Goal: Information Seeking & Learning: Check status

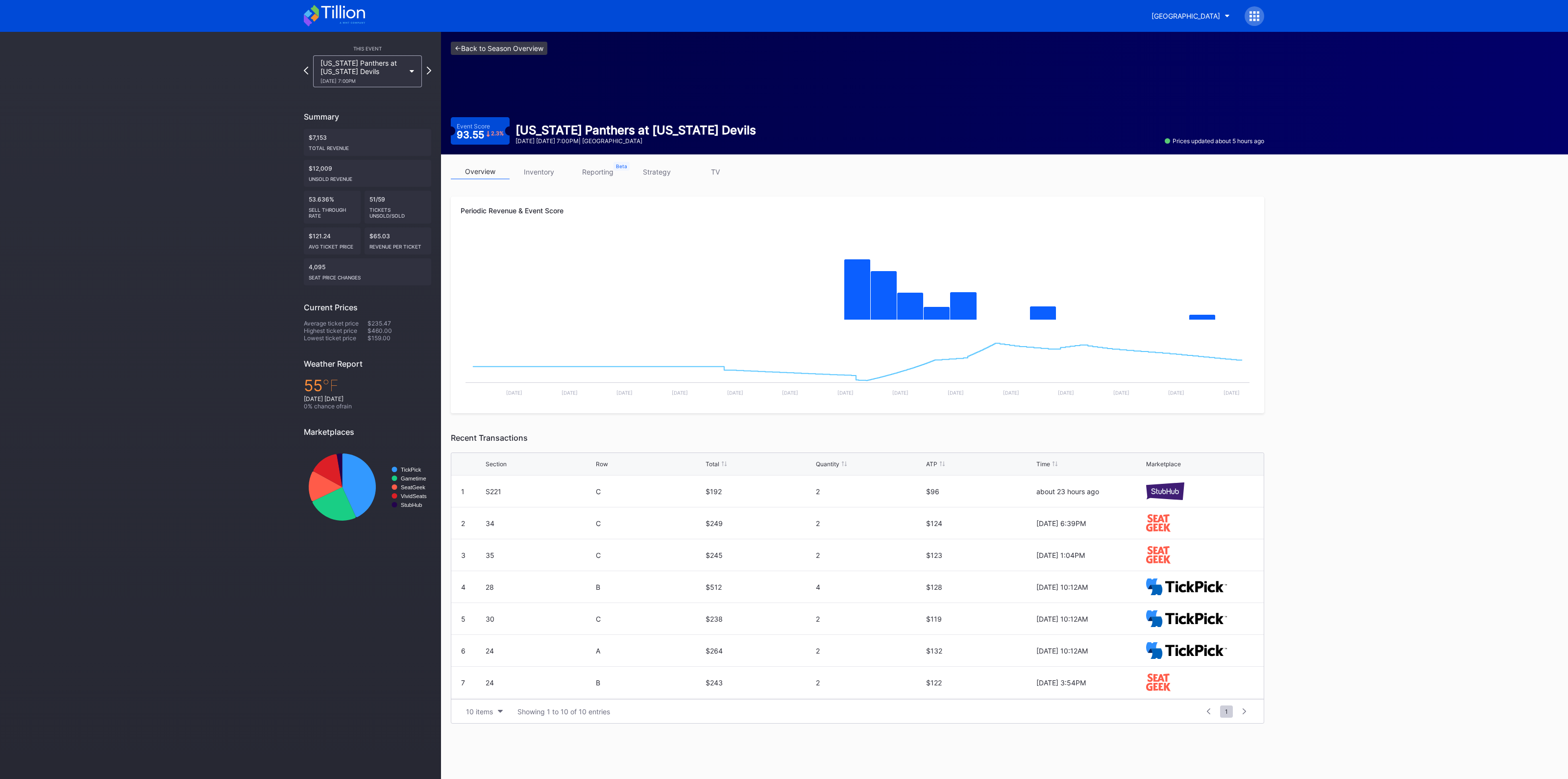
click at [501, 47] on link "<- Back to Season Overview" at bounding box center [499, 48] width 97 height 13
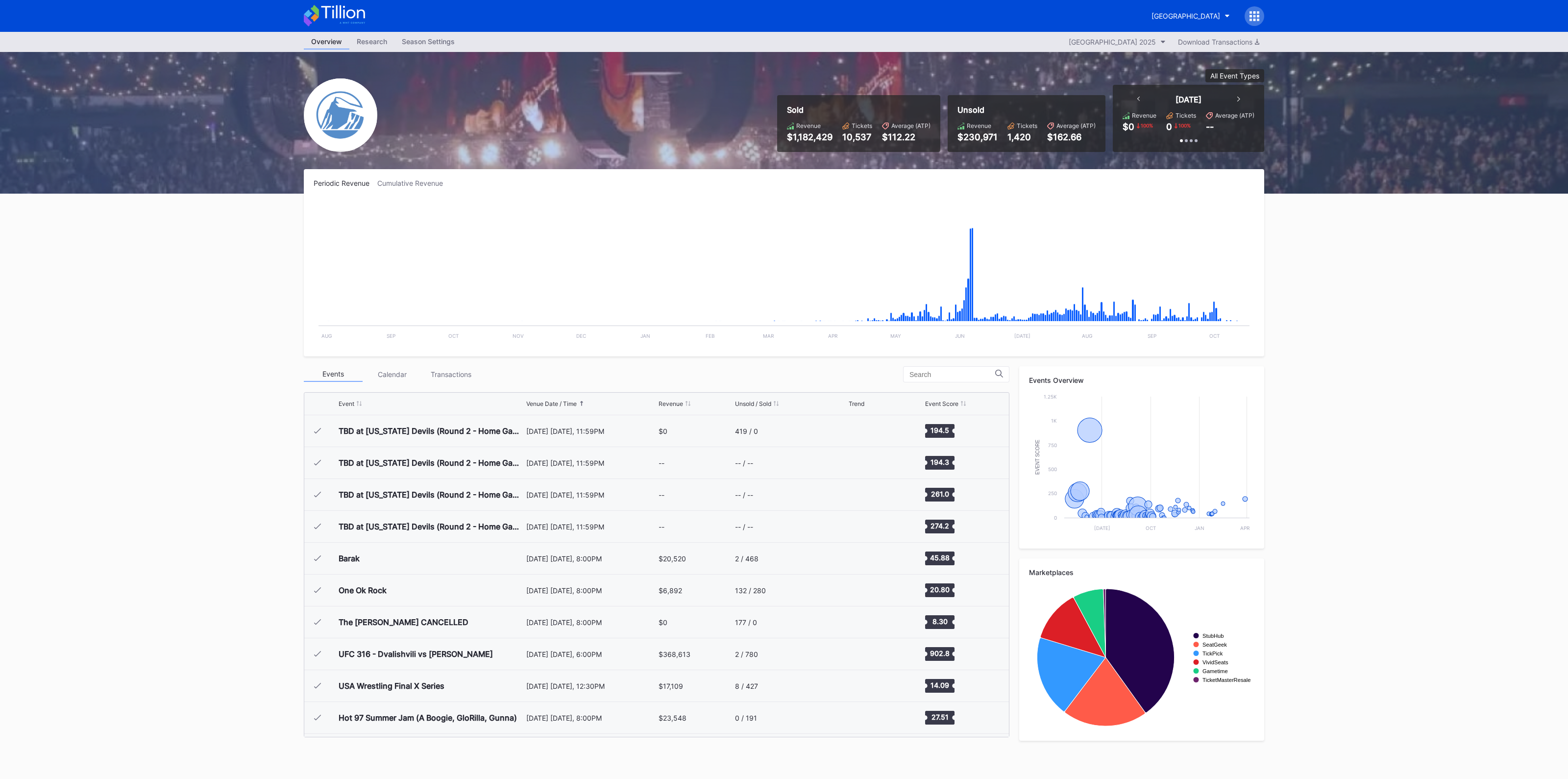
scroll to position [1752, 0]
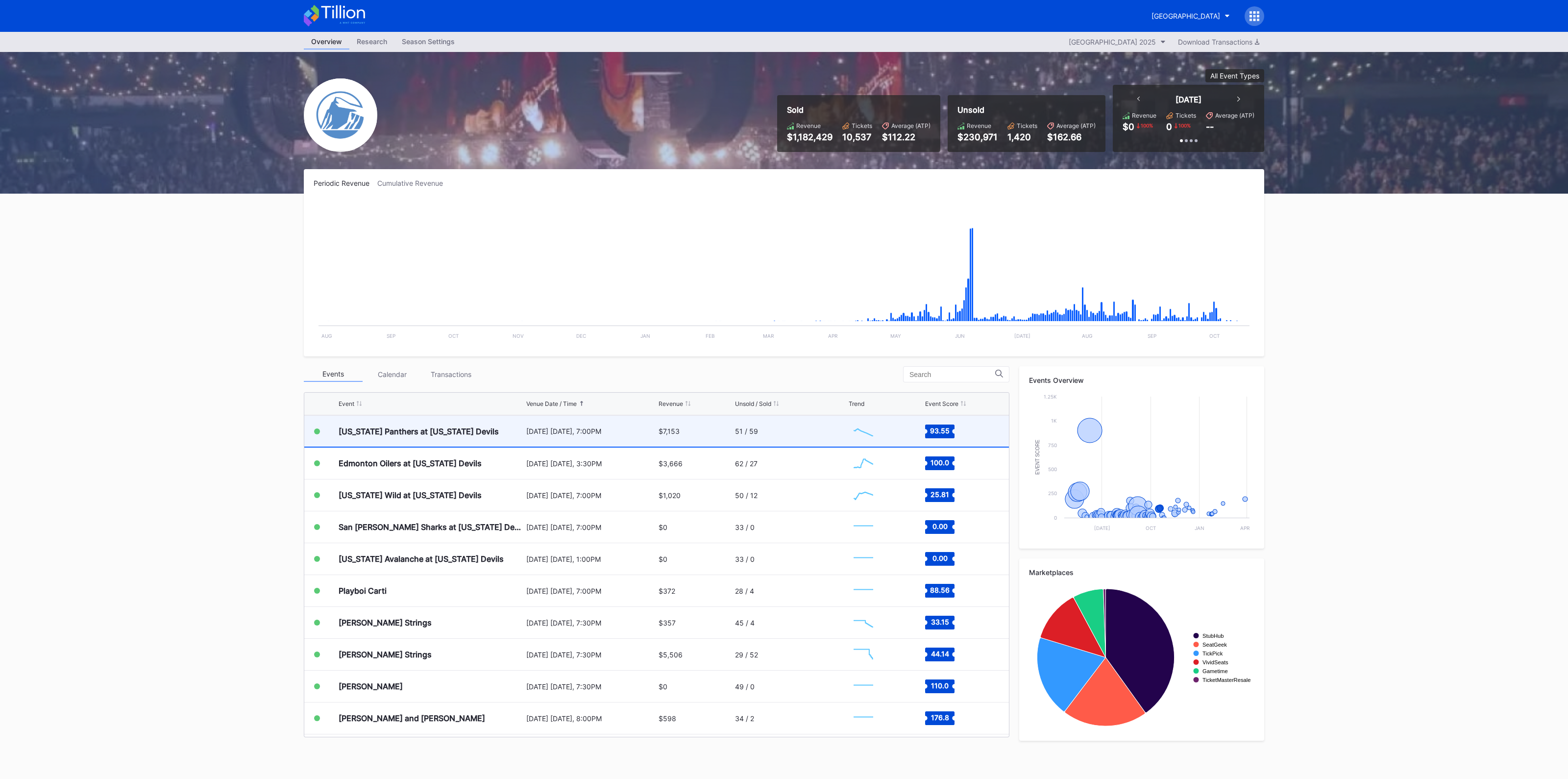
click at [579, 435] on div "[DATE] [DATE], 7:00PM" at bounding box center [591, 431] width 130 height 31
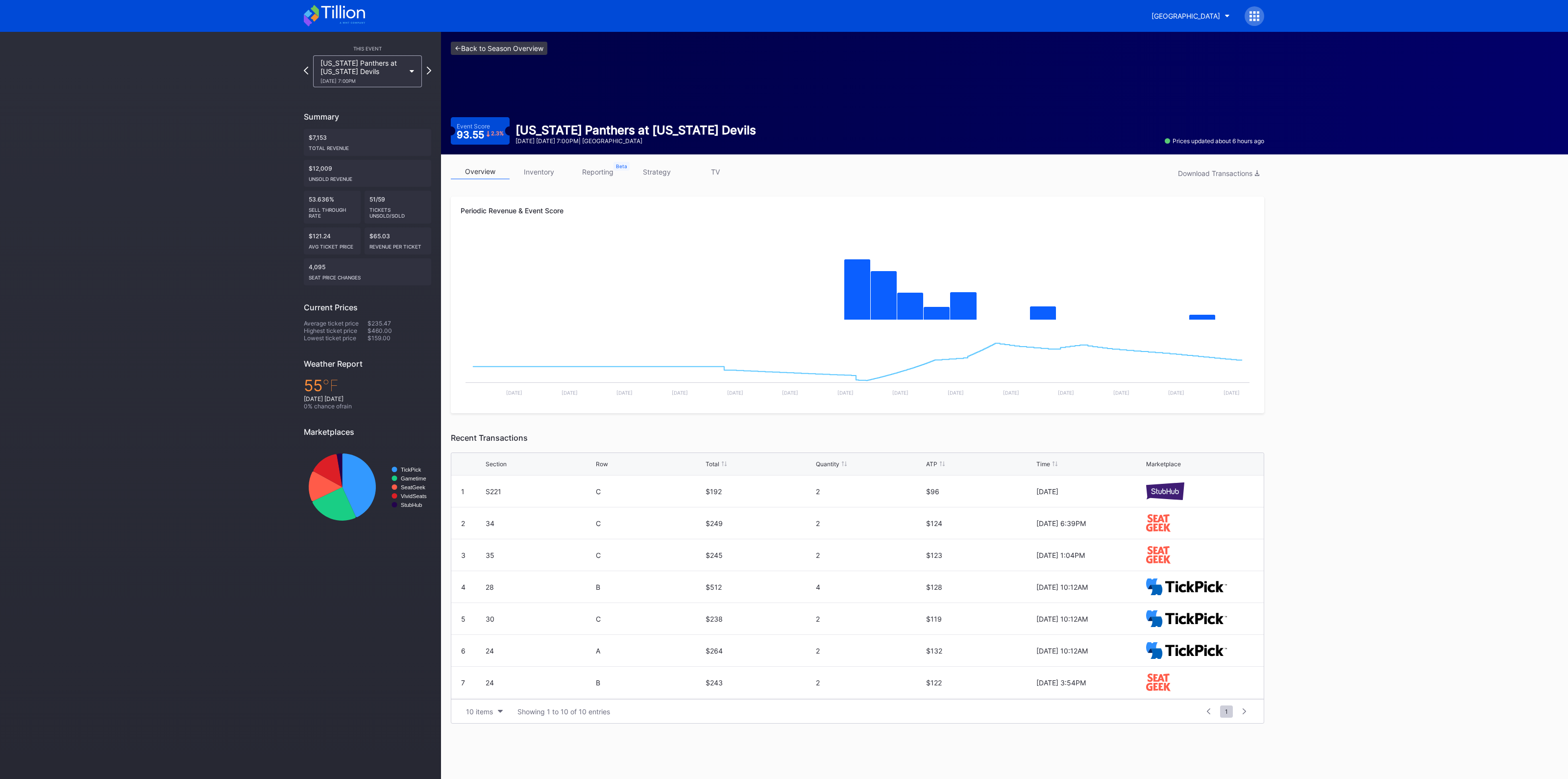
click at [499, 46] on link "<- Back to Season Overview" at bounding box center [499, 48] width 97 height 13
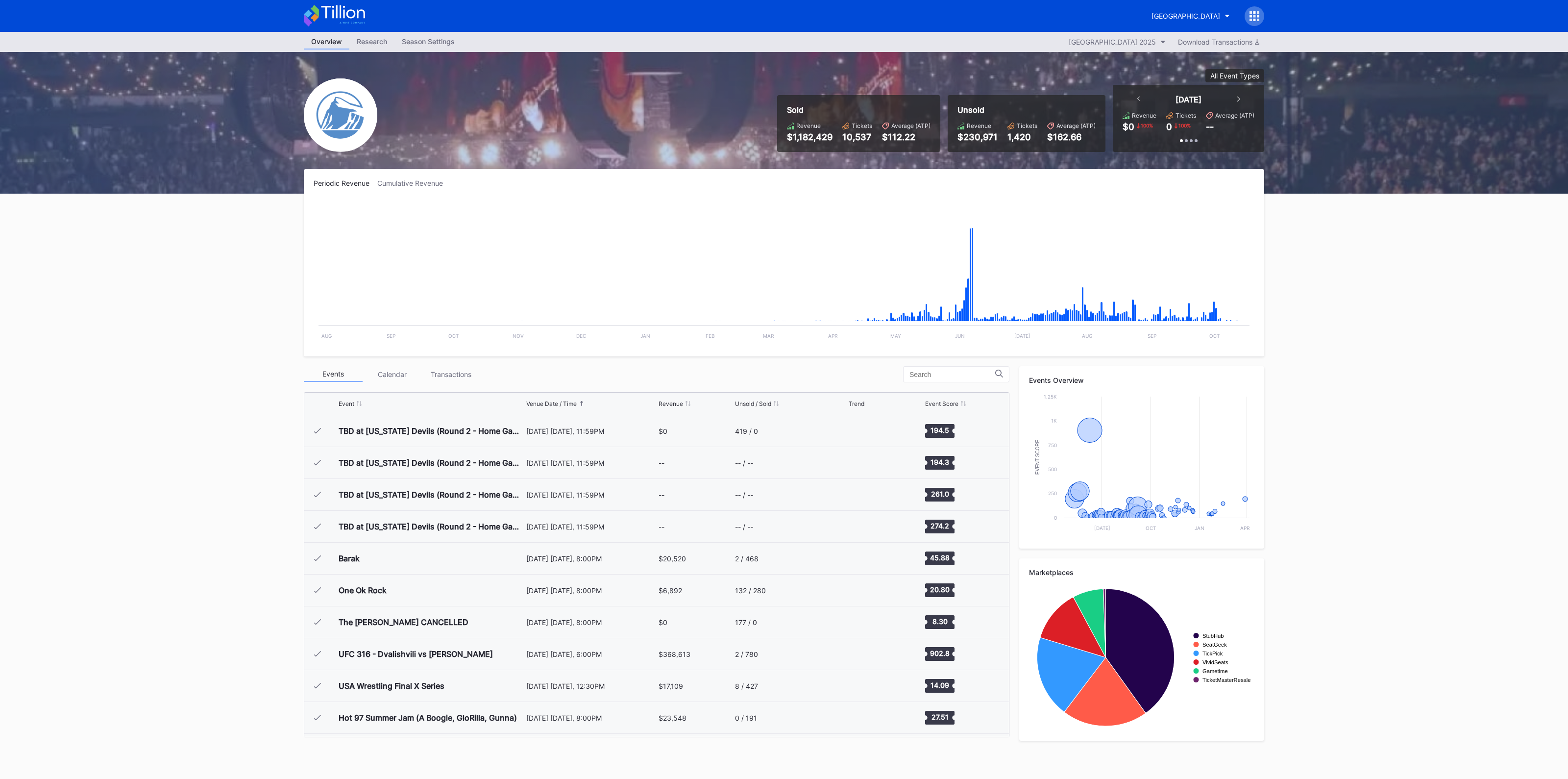
scroll to position [1752, 0]
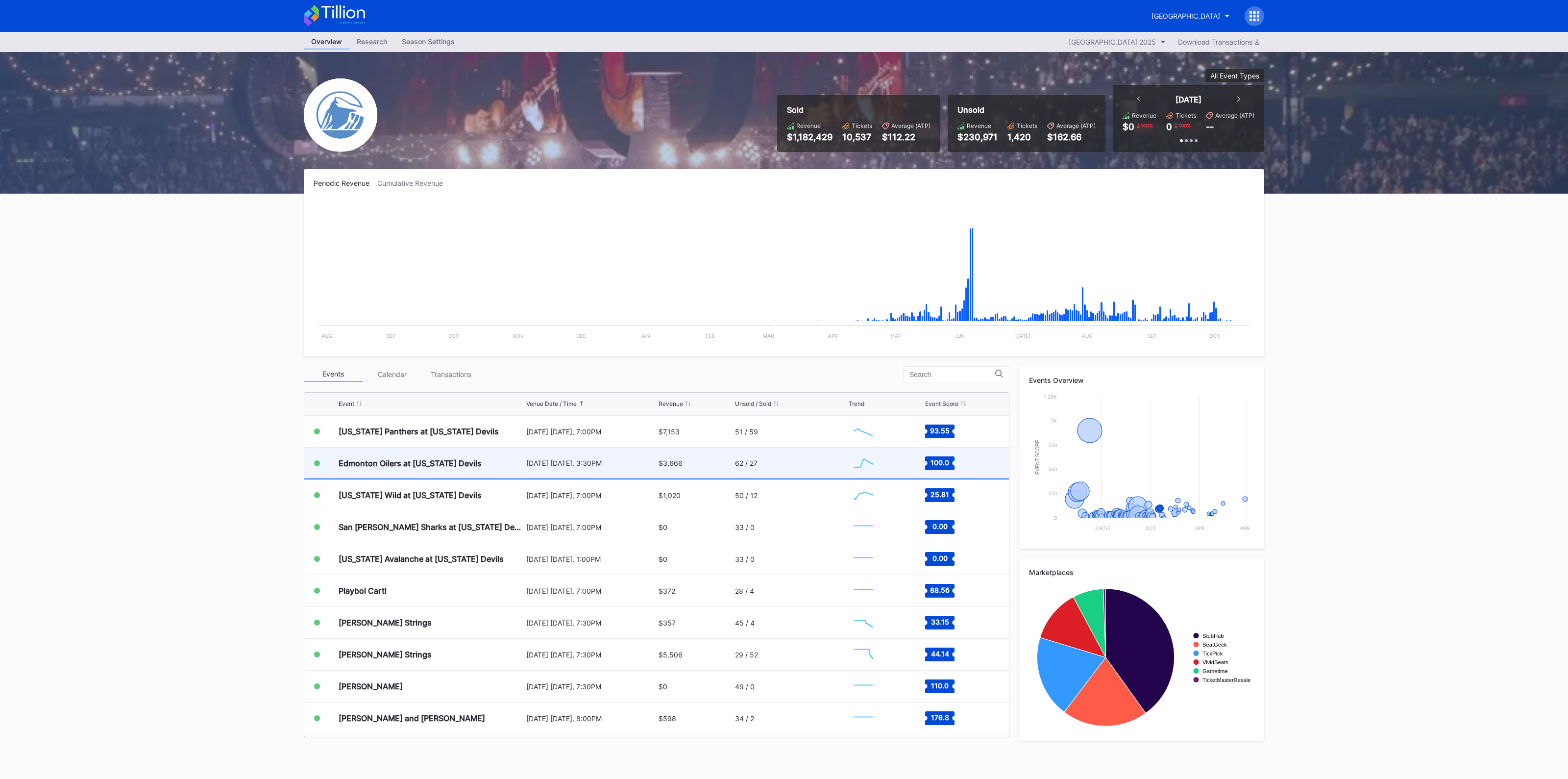
click at [726, 460] on div "$3,666" at bounding box center [696, 463] width 74 height 31
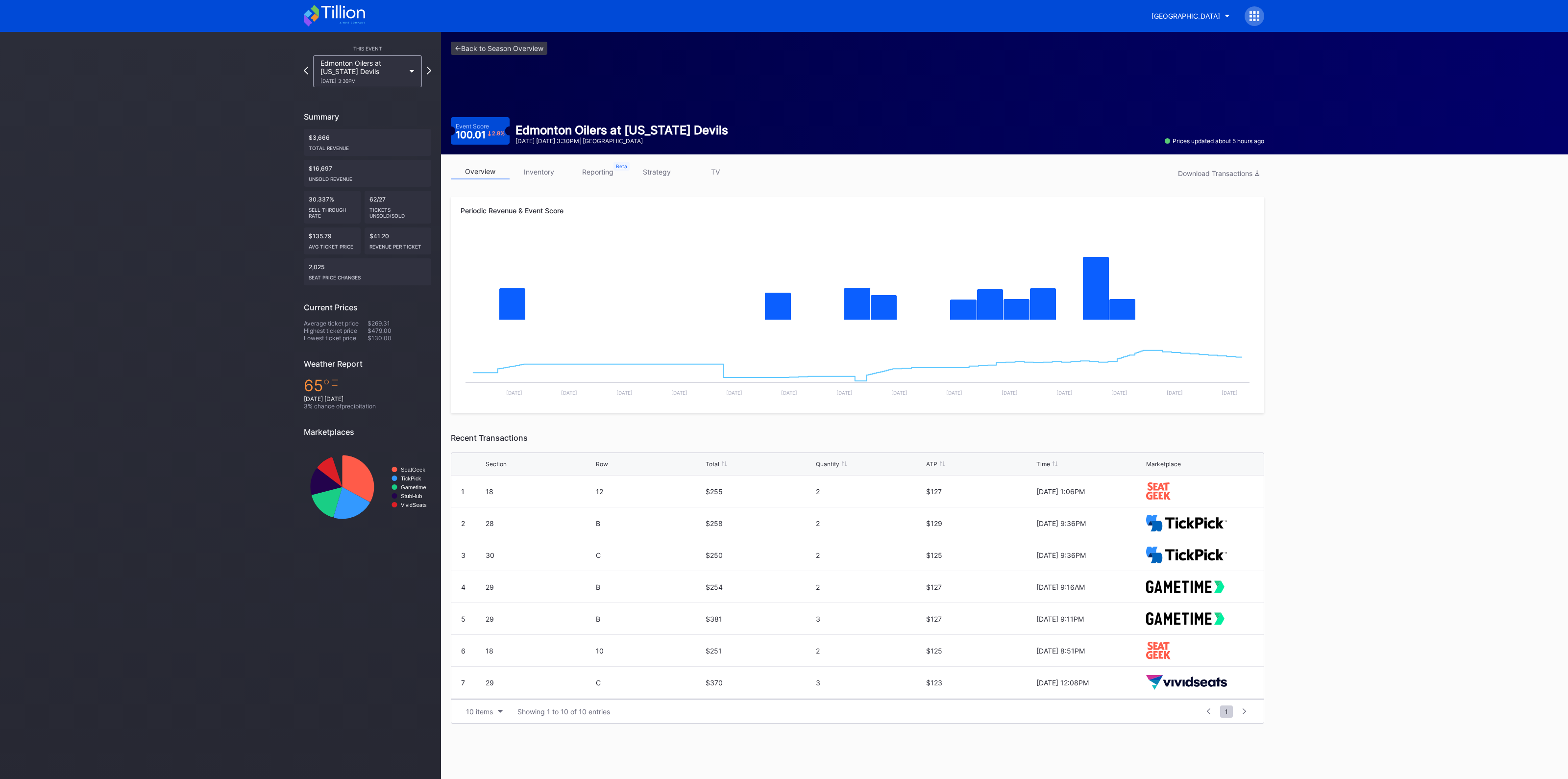
click at [541, 173] on link "inventory" at bounding box center [539, 172] width 59 height 15
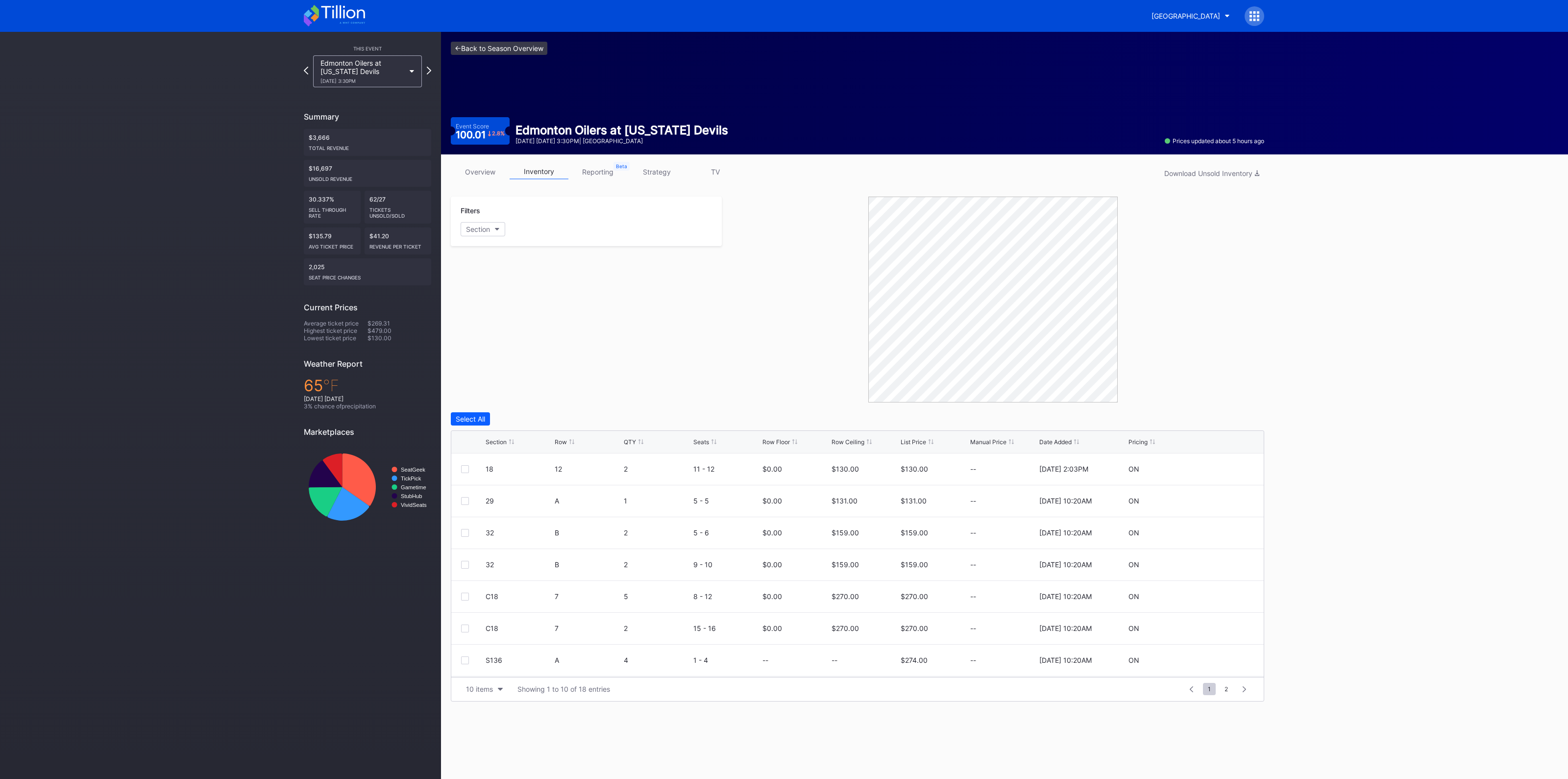
click at [478, 41] on link "<- Back to Season Overview" at bounding box center [499, 48] width 97 height 13
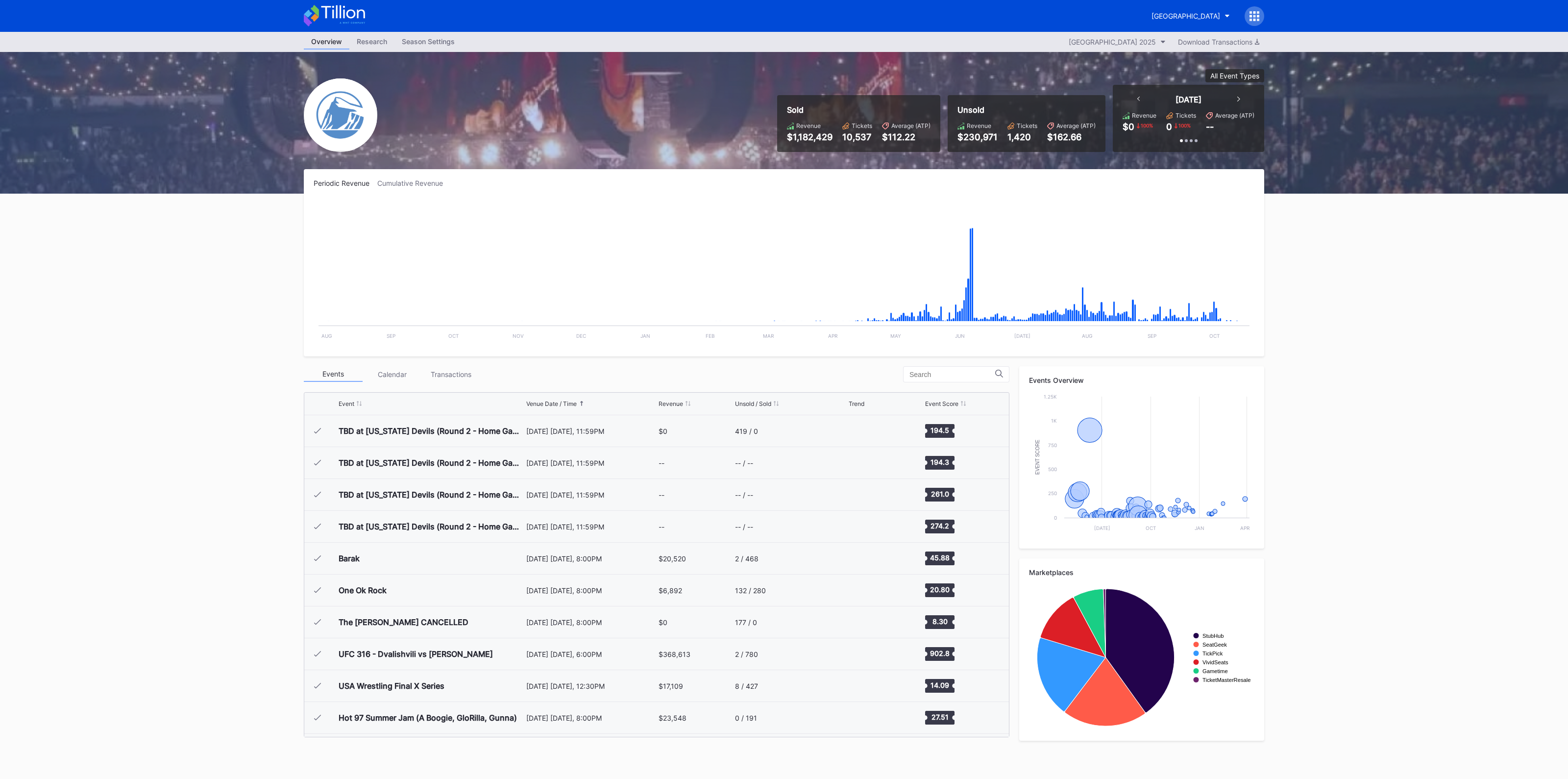
scroll to position [1752, 0]
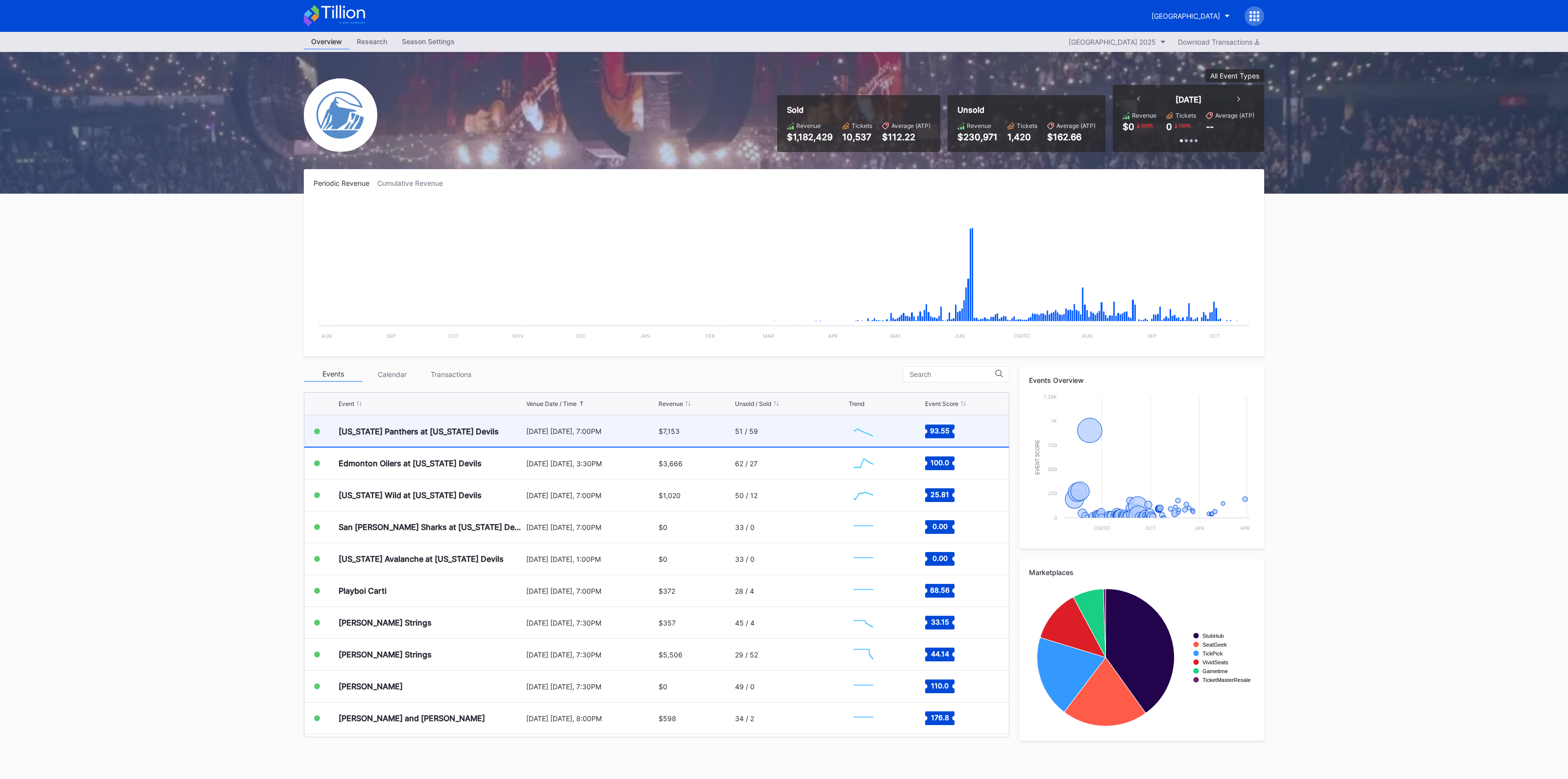
click at [605, 431] on div "[DATE] [DATE], 7:00PM" at bounding box center [591, 431] width 130 height 9
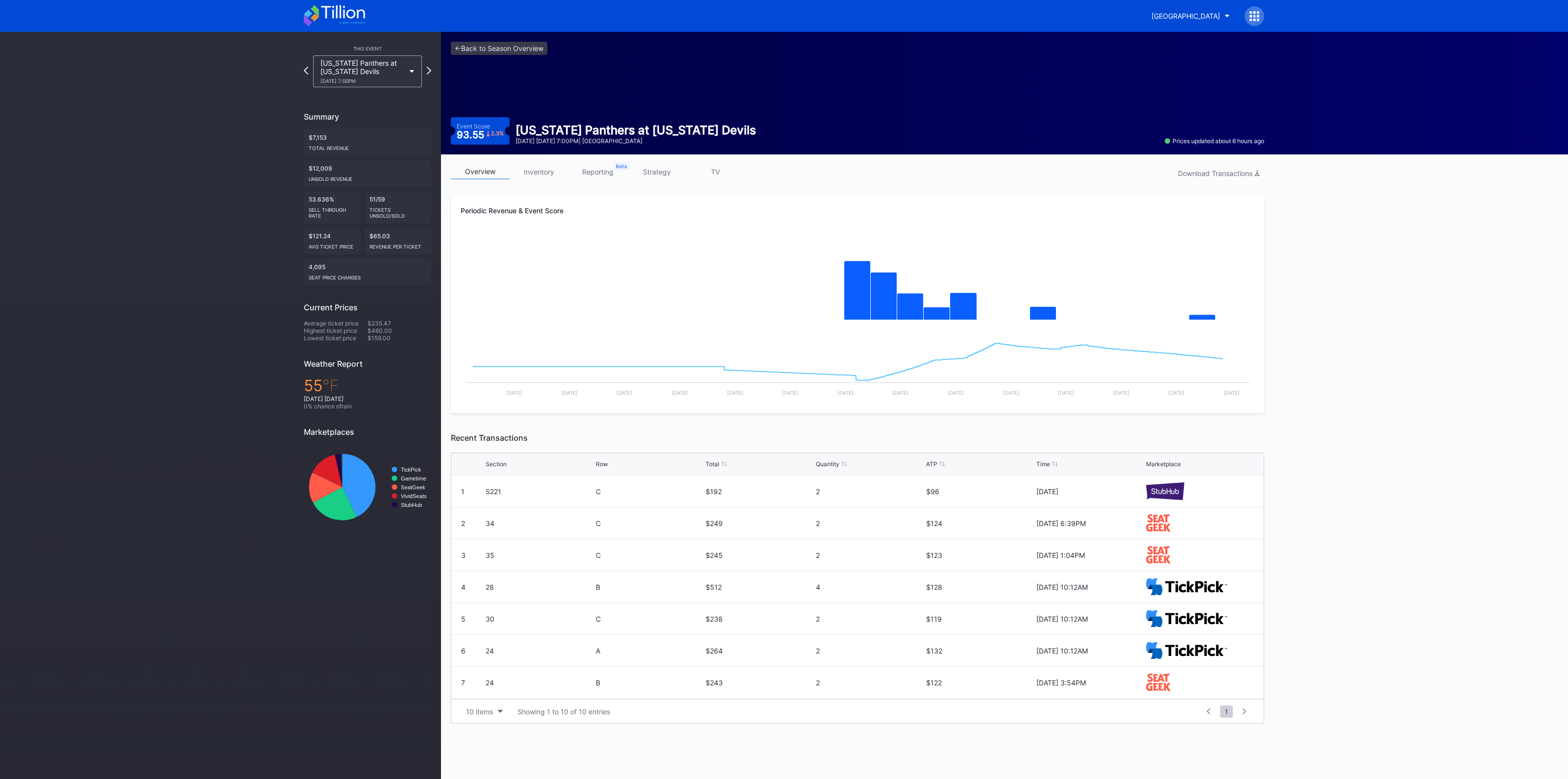
click at [527, 169] on link "inventory" at bounding box center [539, 172] width 59 height 15
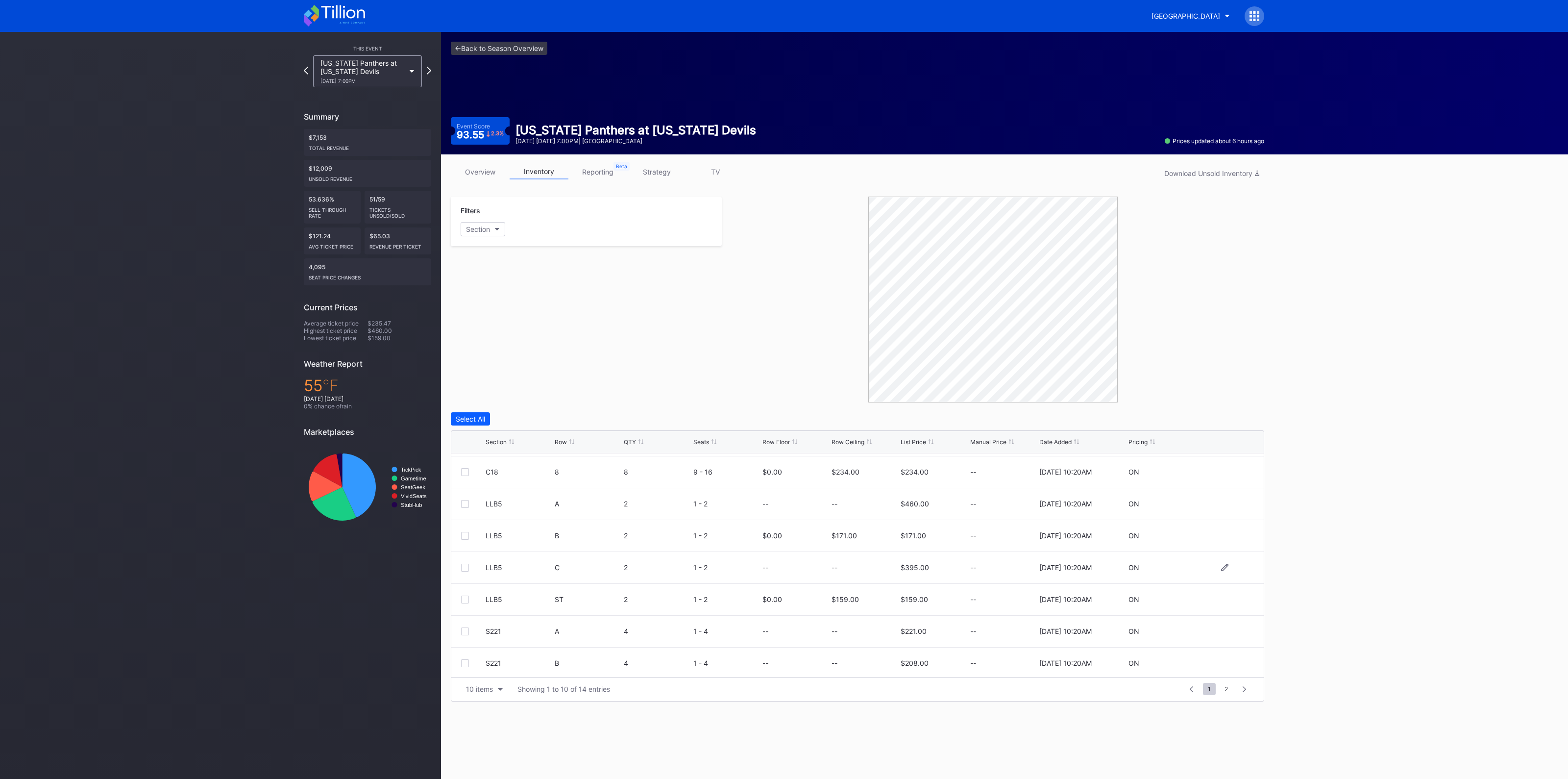
scroll to position [95, 0]
click at [484, 166] on link "overview" at bounding box center [480, 172] width 59 height 15
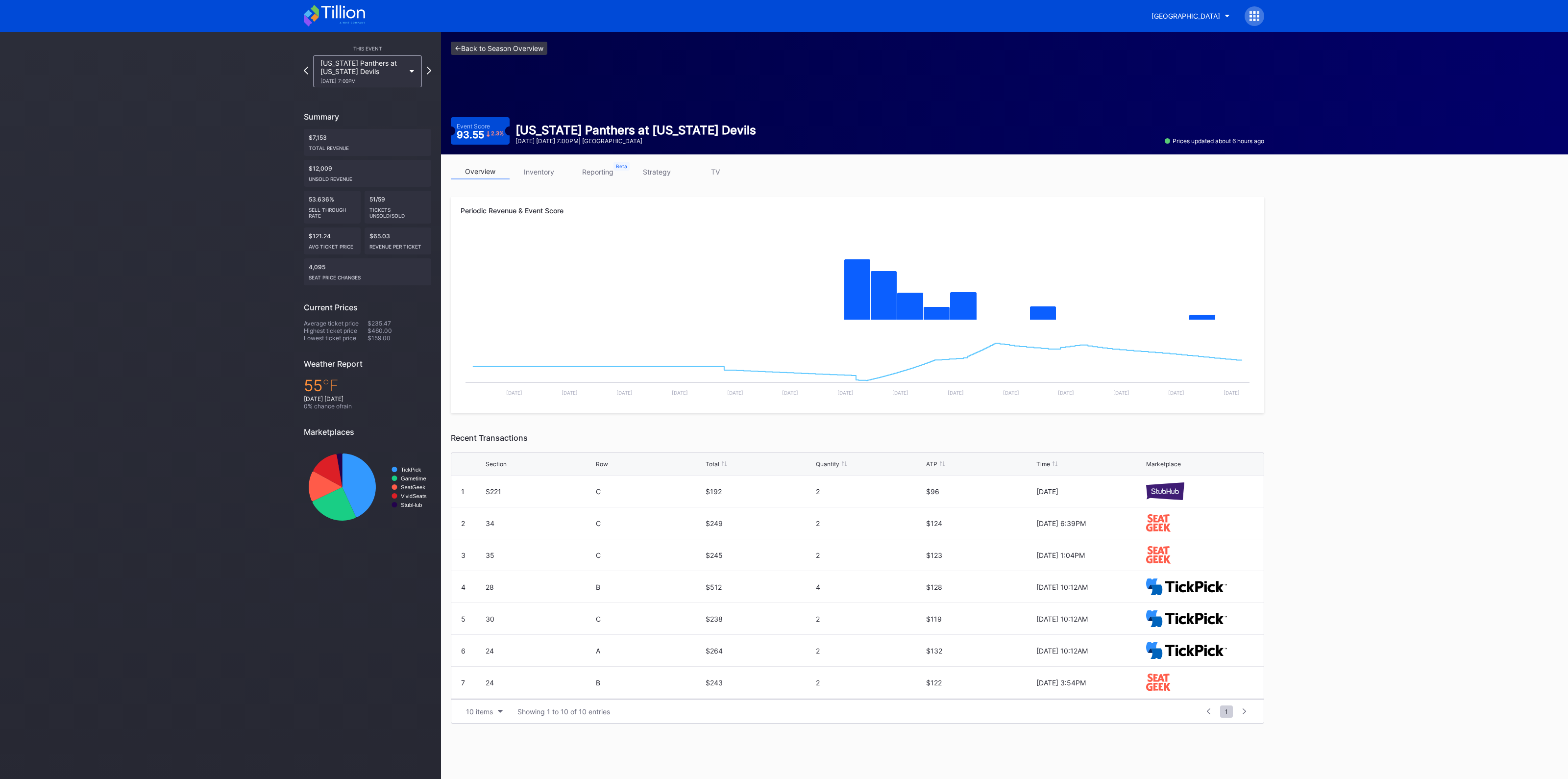
click at [494, 51] on link "<- Back to Season Overview" at bounding box center [499, 48] width 97 height 13
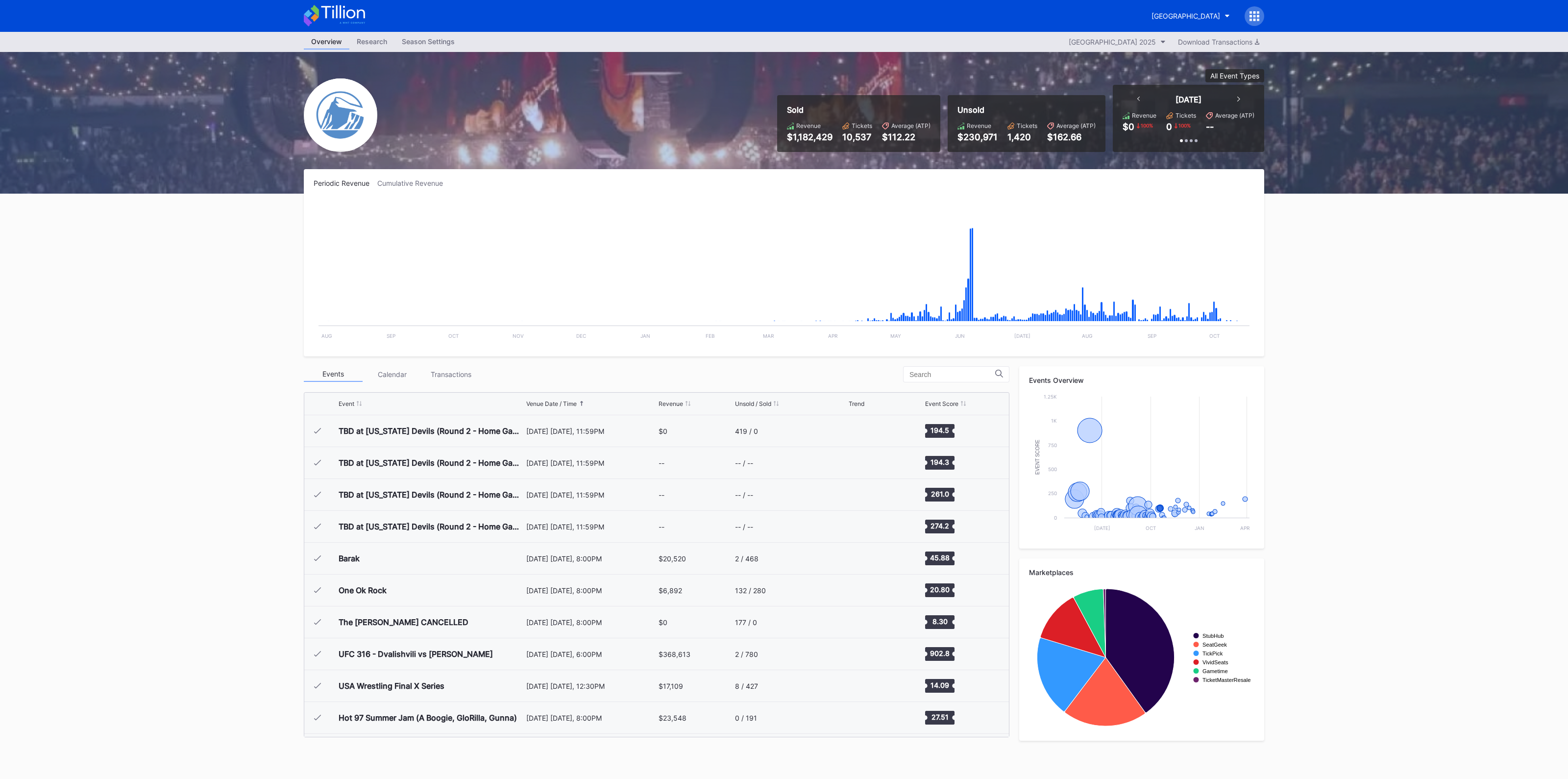
scroll to position [1752, 0]
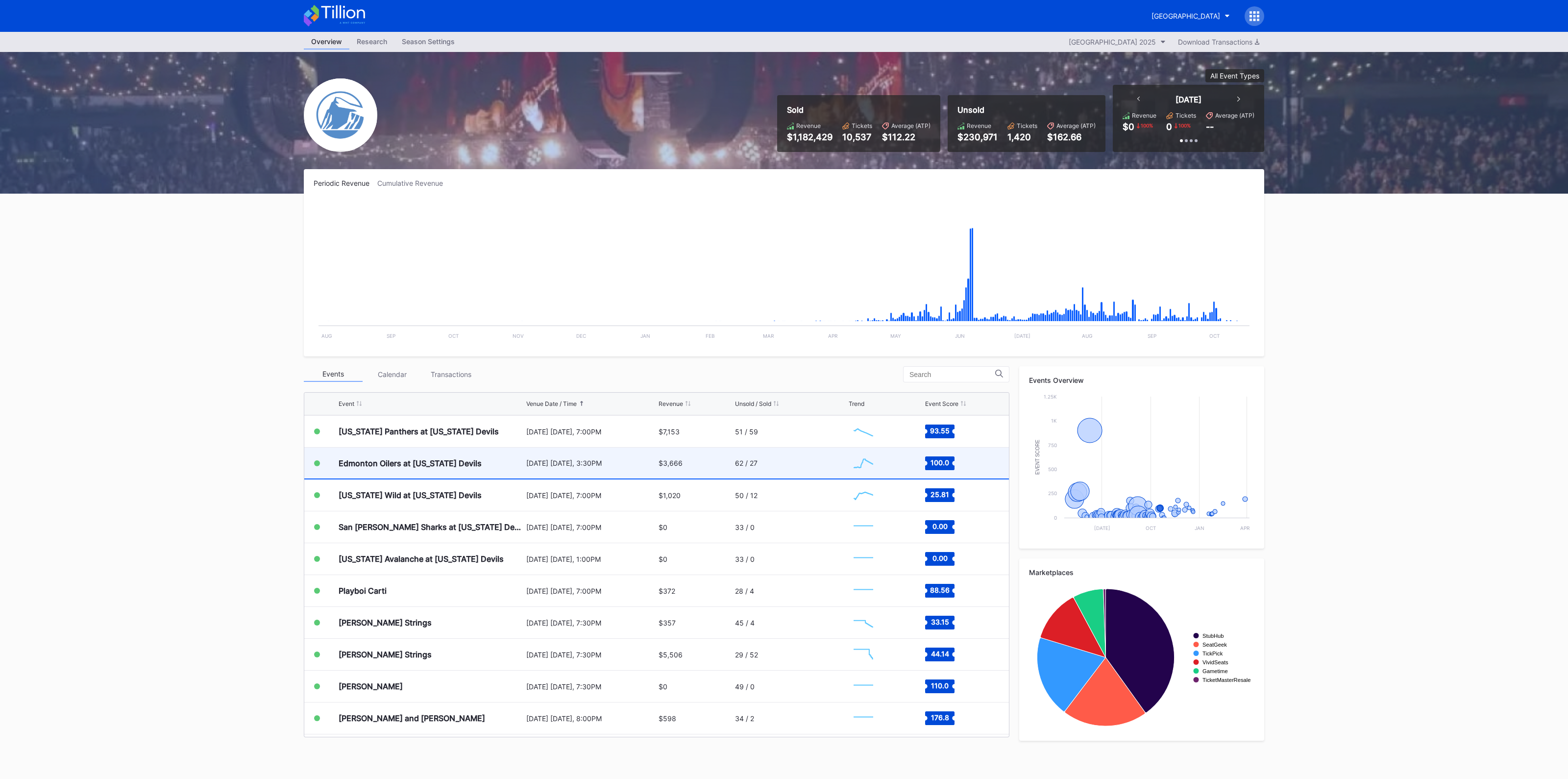
click at [705, 460] on div "$3,666" at bounding box center [696, 463] width 74 height 31
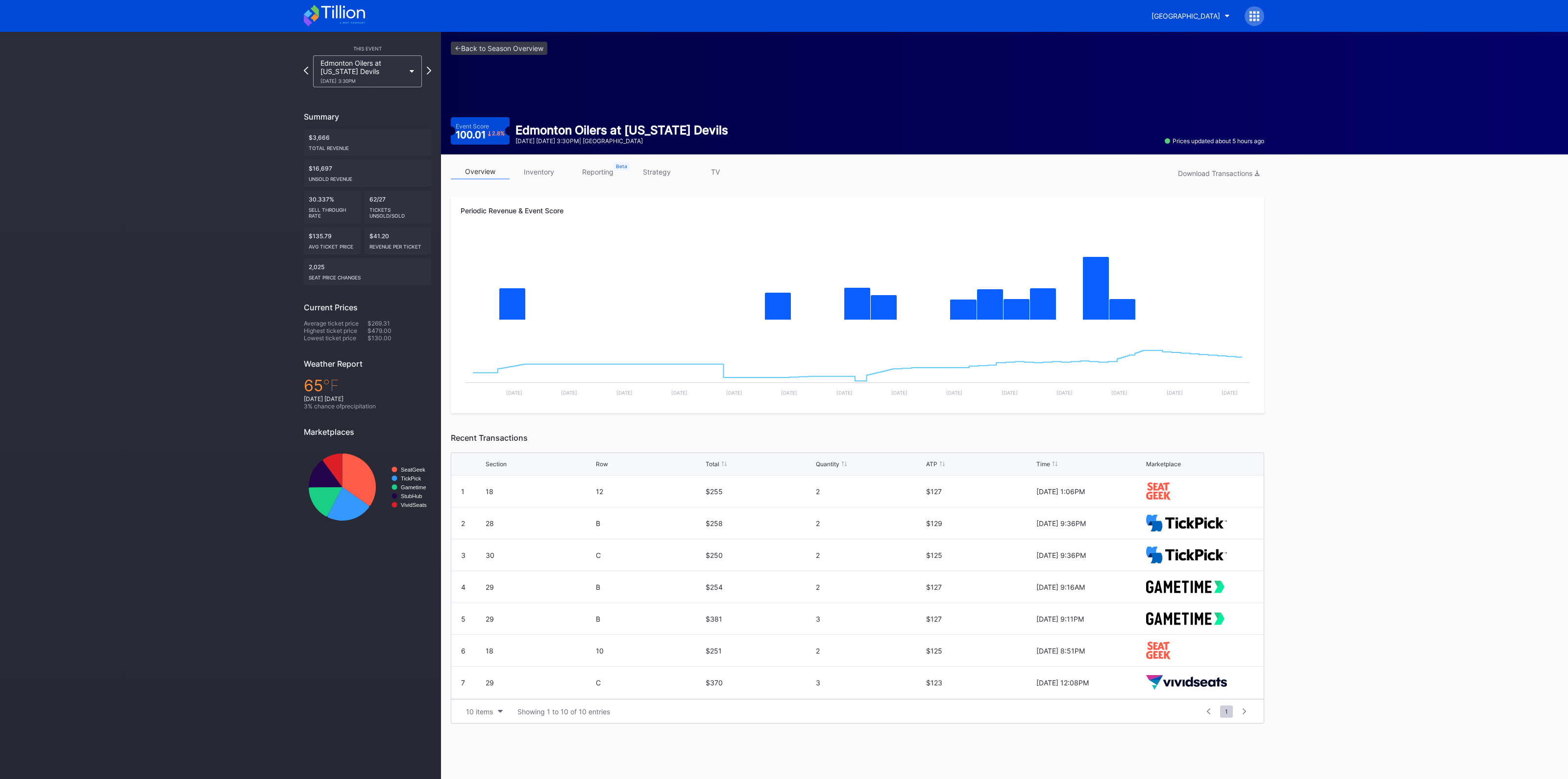
click at [531, 174] on link "inventory" at bounding box center [539, 172] width 59 height 15
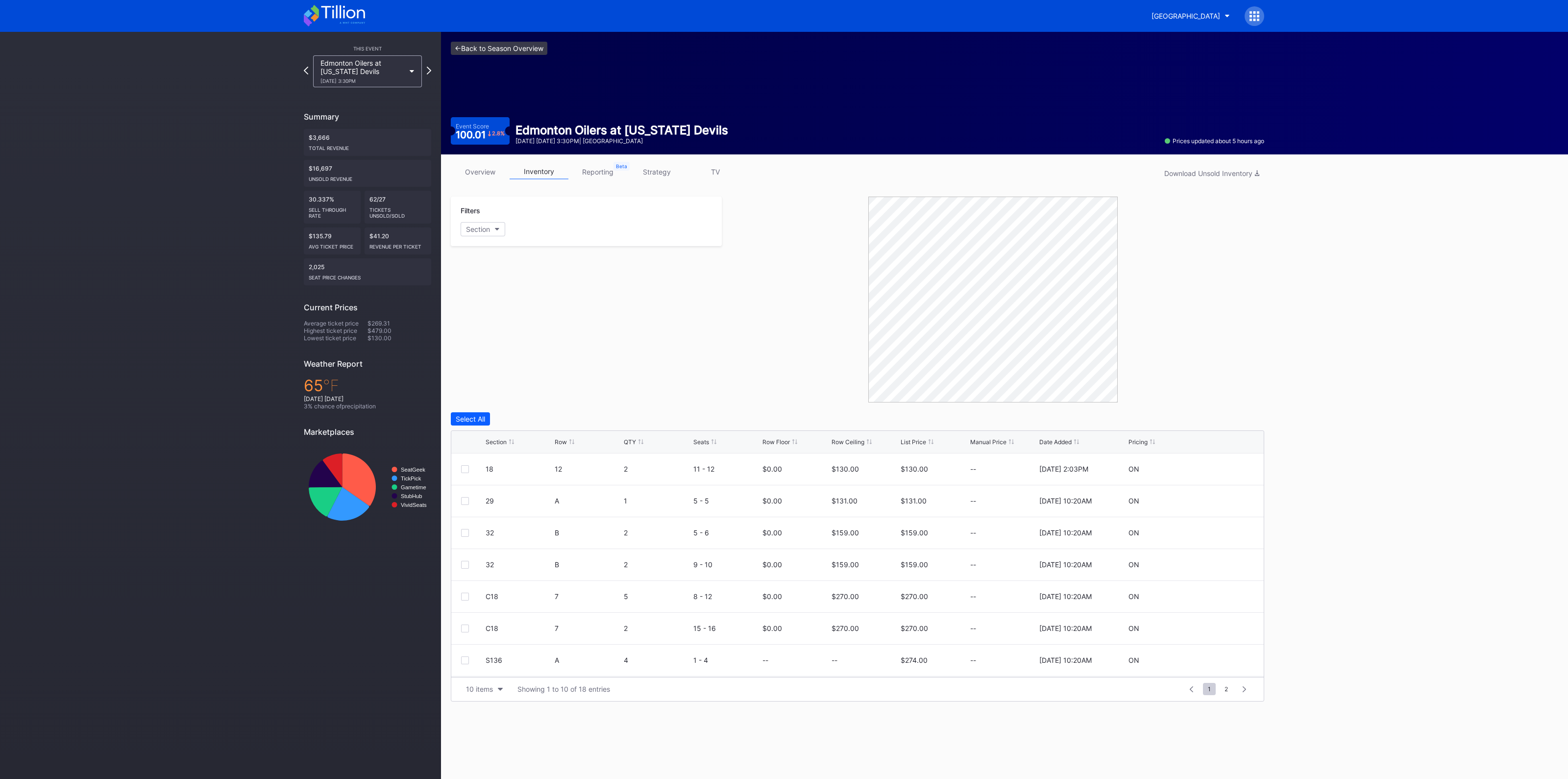
click at [503, 48] on link "<- Back to Season Overview" at bounding box center [499, 48] width 97 height 13
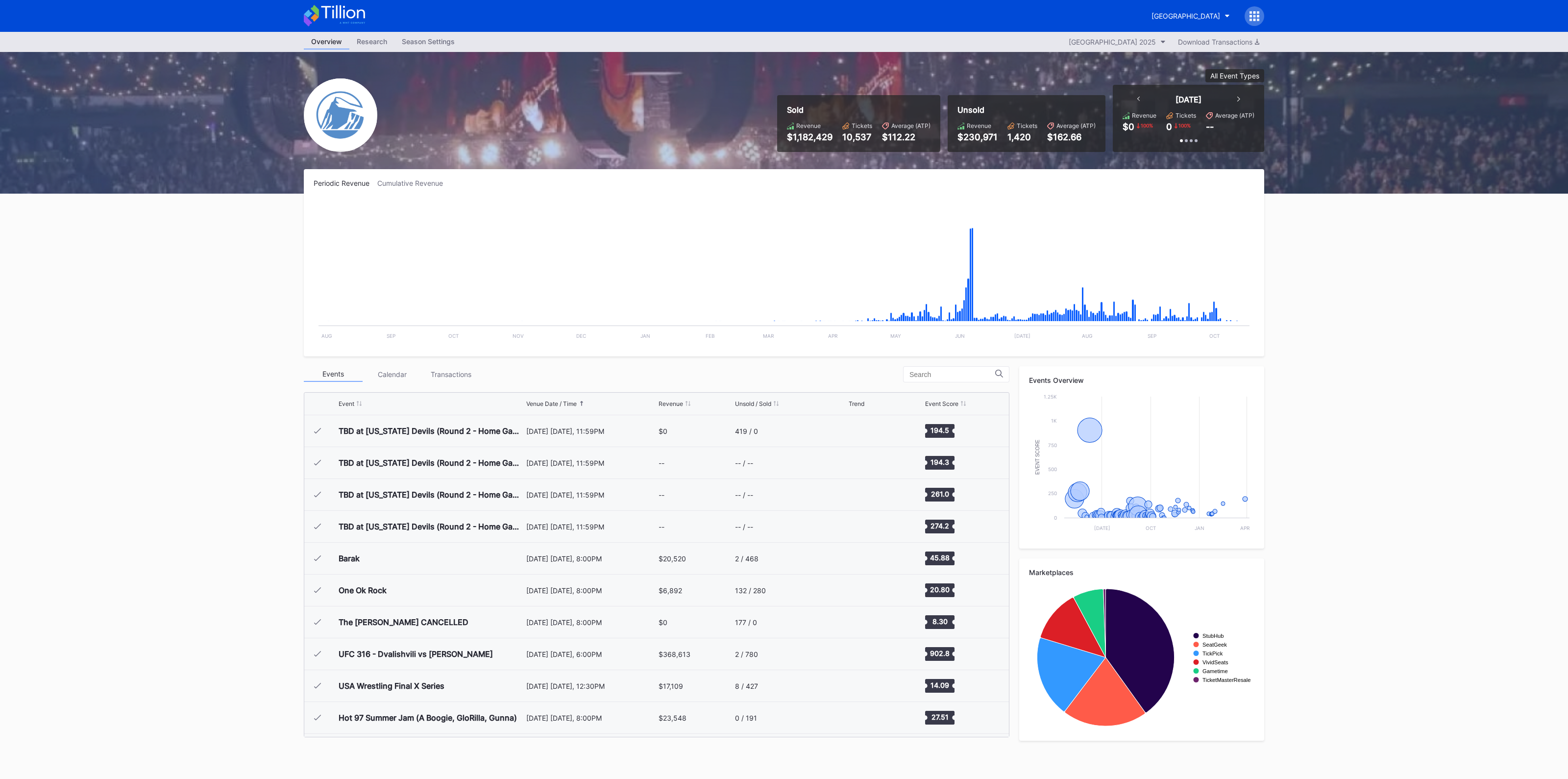
scroll to position [1752, 0]
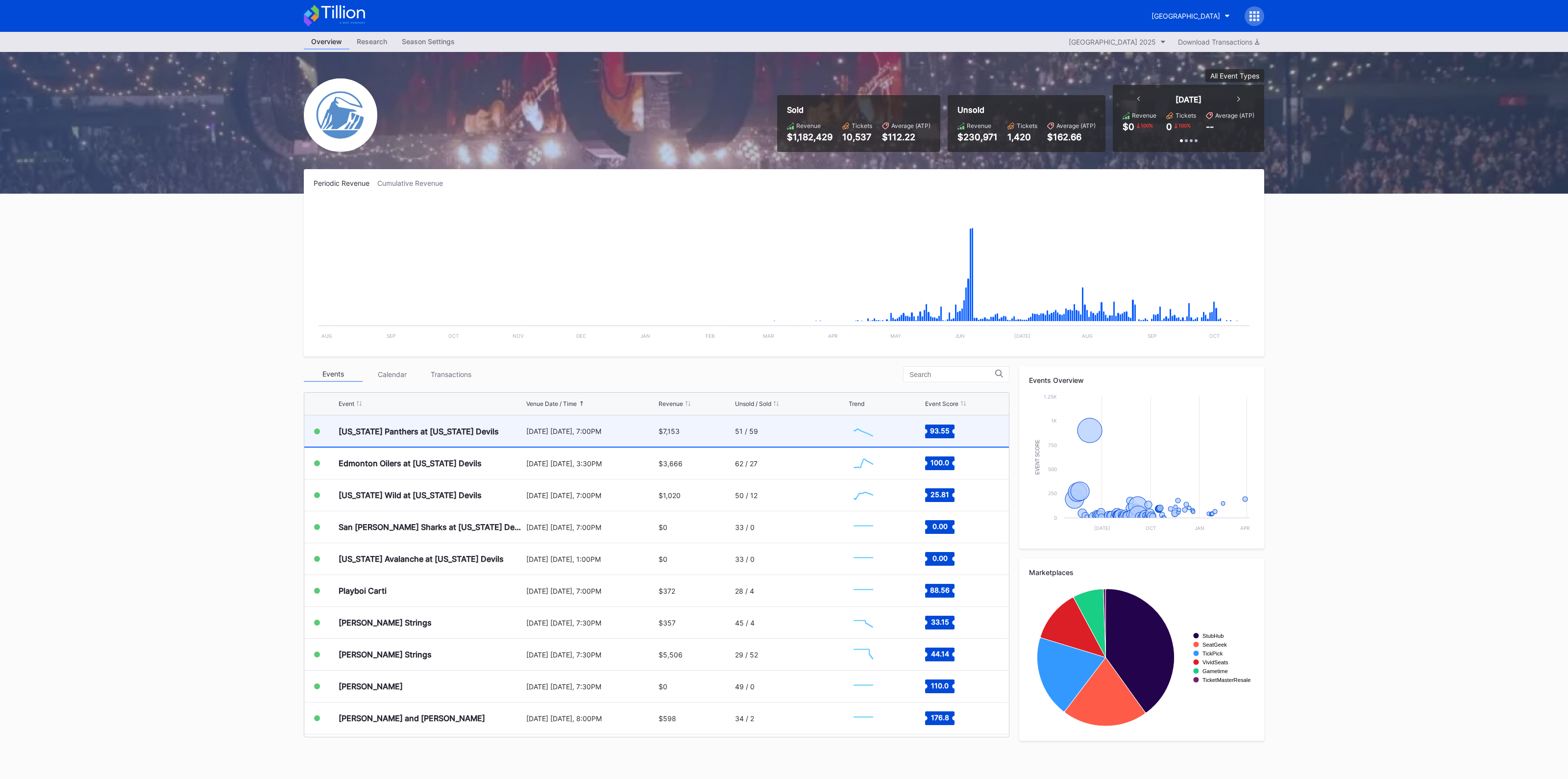
click at [453, 440] on div "[US_STATE] Panthers at [US_STATE] Devils" at bounding box center [431, 431] width 185 height 31
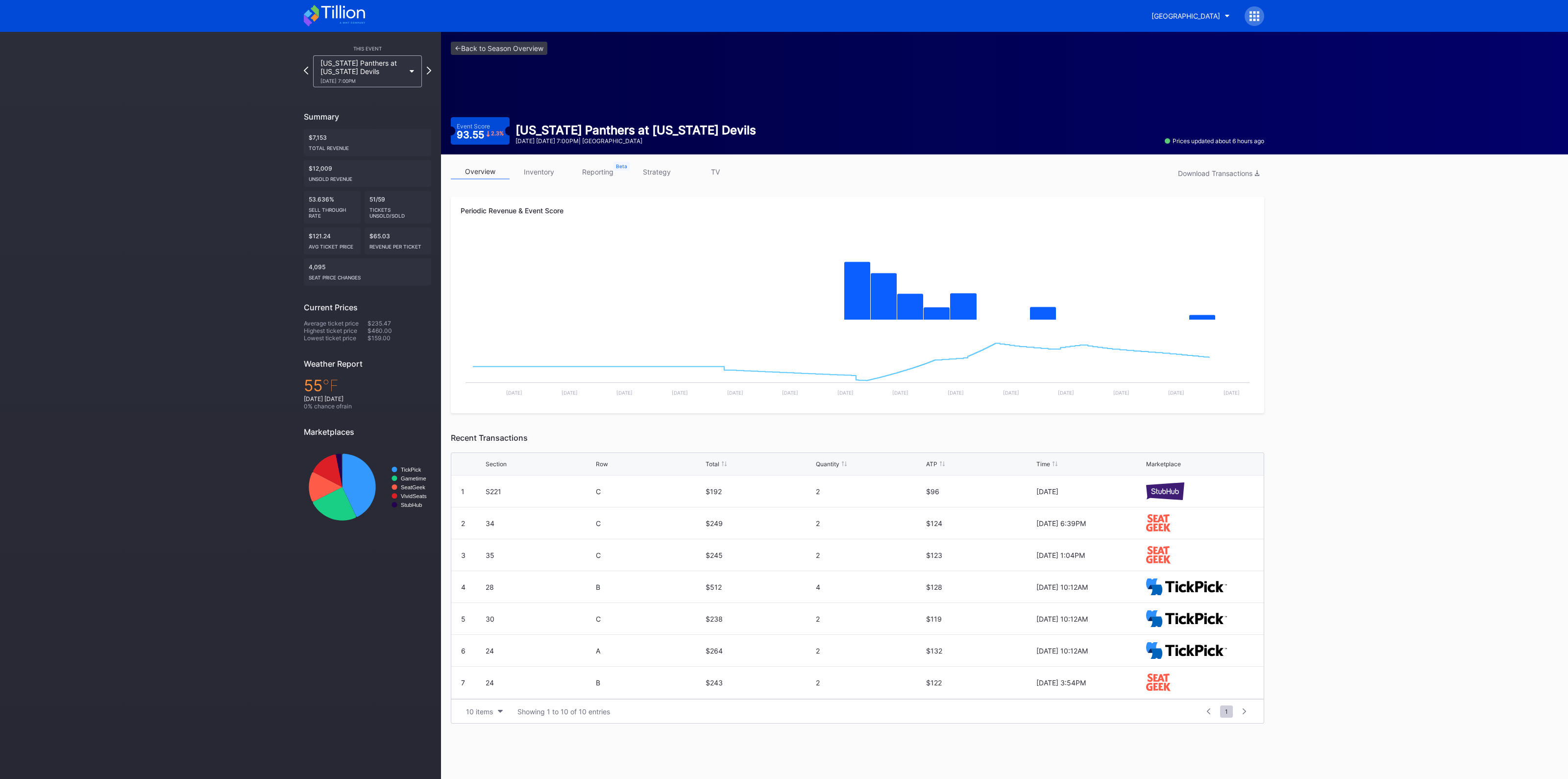
click at [653, 169] on link "strategy" at bounding box center [656, 172] width 59 height 15
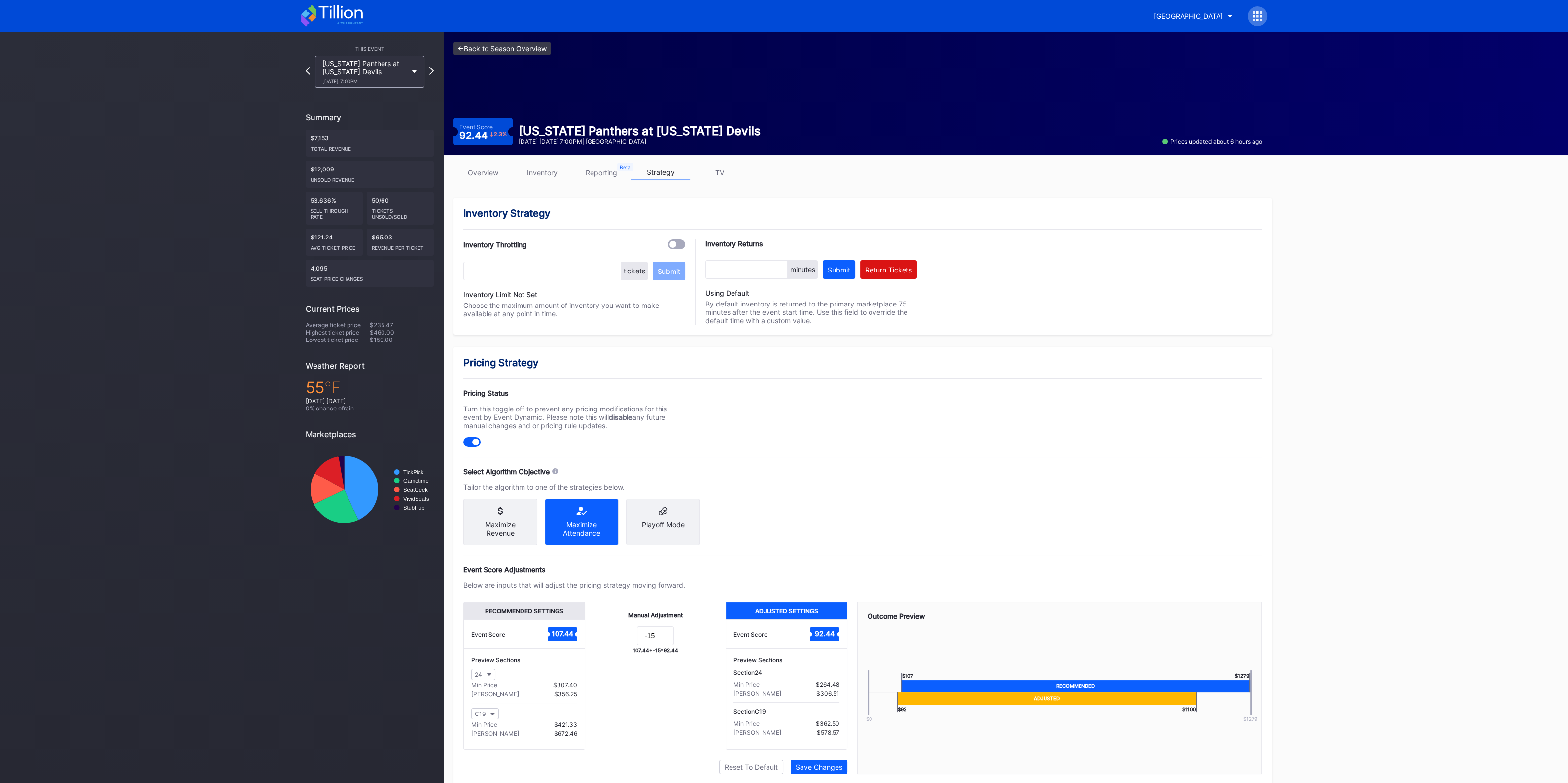
click at [515, 51] on link "<- Back to Season Overview" at bounding box center [502, 48] width 97 height 13
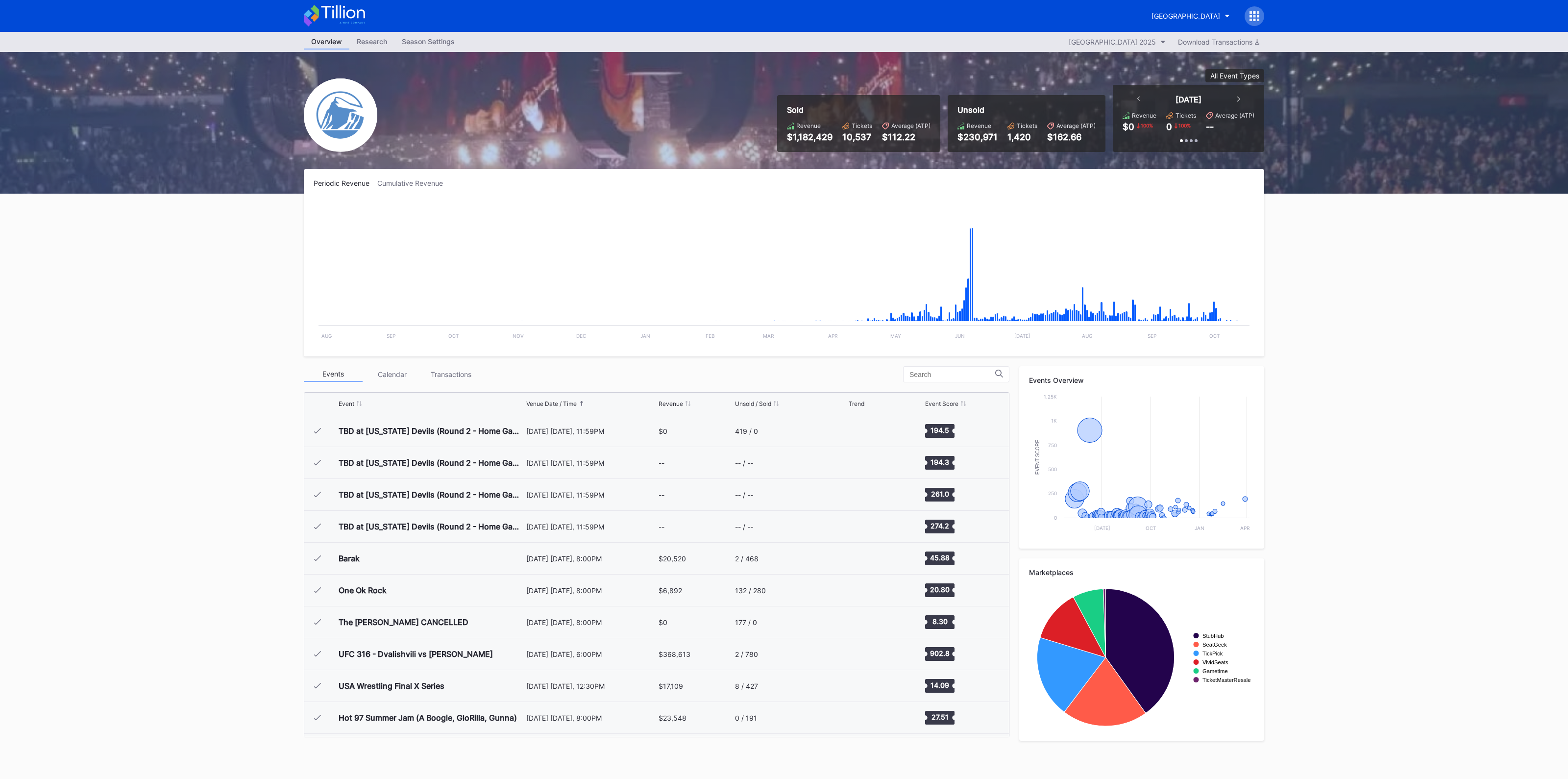
scroll to position [1752, 0]
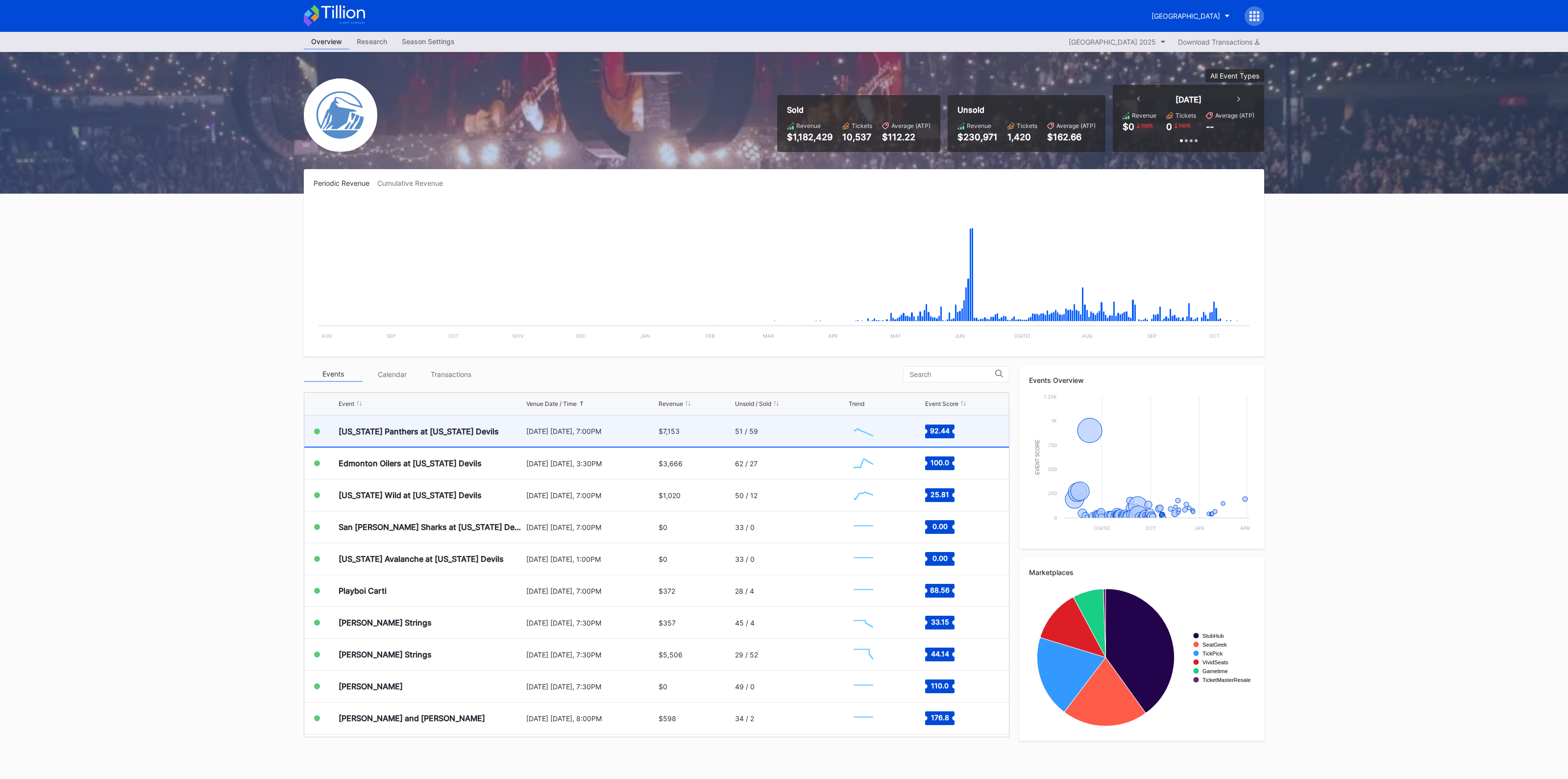
click at [727, 432] on div "[US_STATE] Panthers at [US_STATE] Devils [DATE] [DATE], 7:00PM $7,153 51 / 59 C…" at bounding box center [657, 432] width 705 height 32
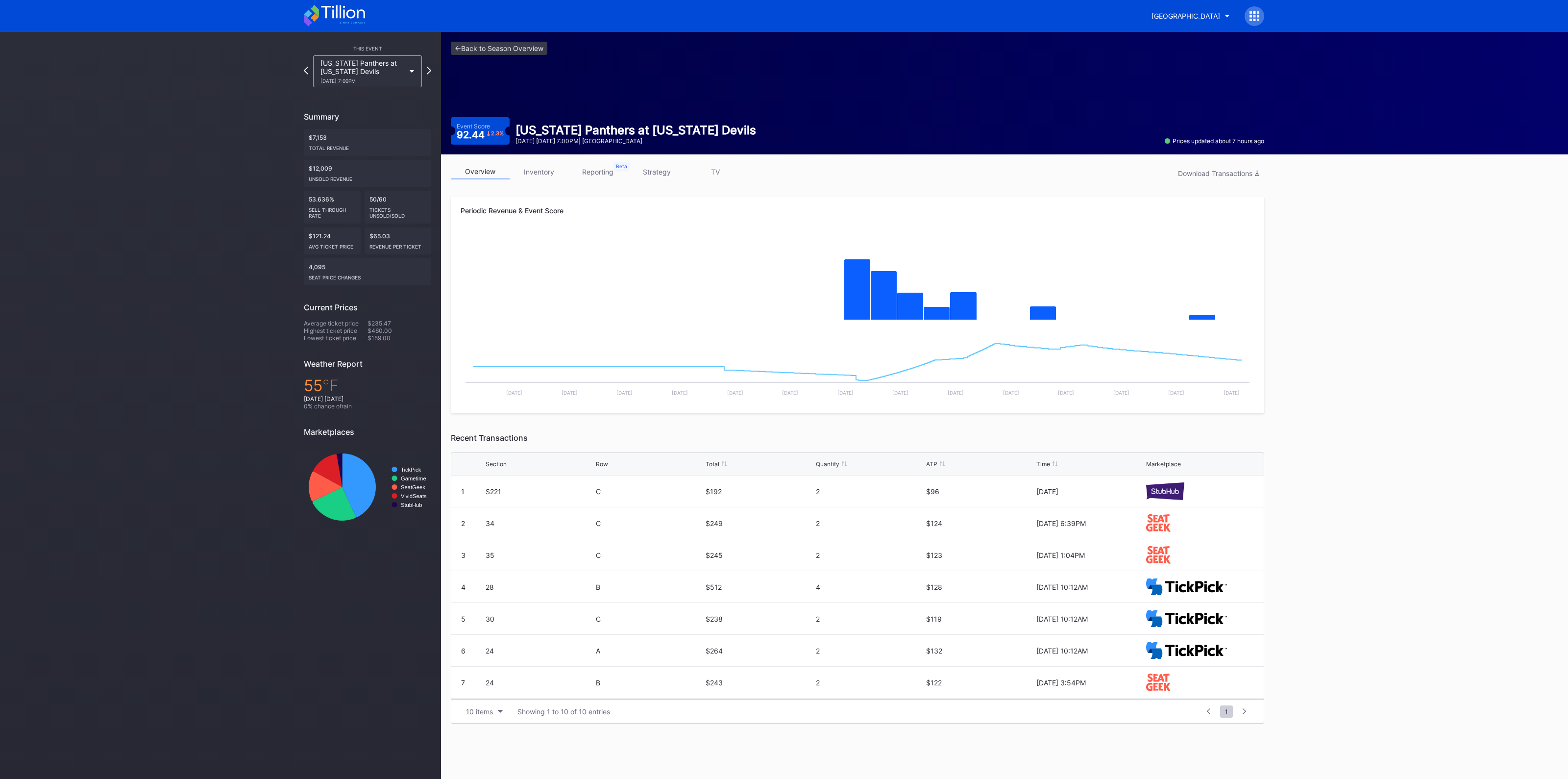
click at [536, 175] on link "inventory" at bounding box center [539, 172] width 59 height 15
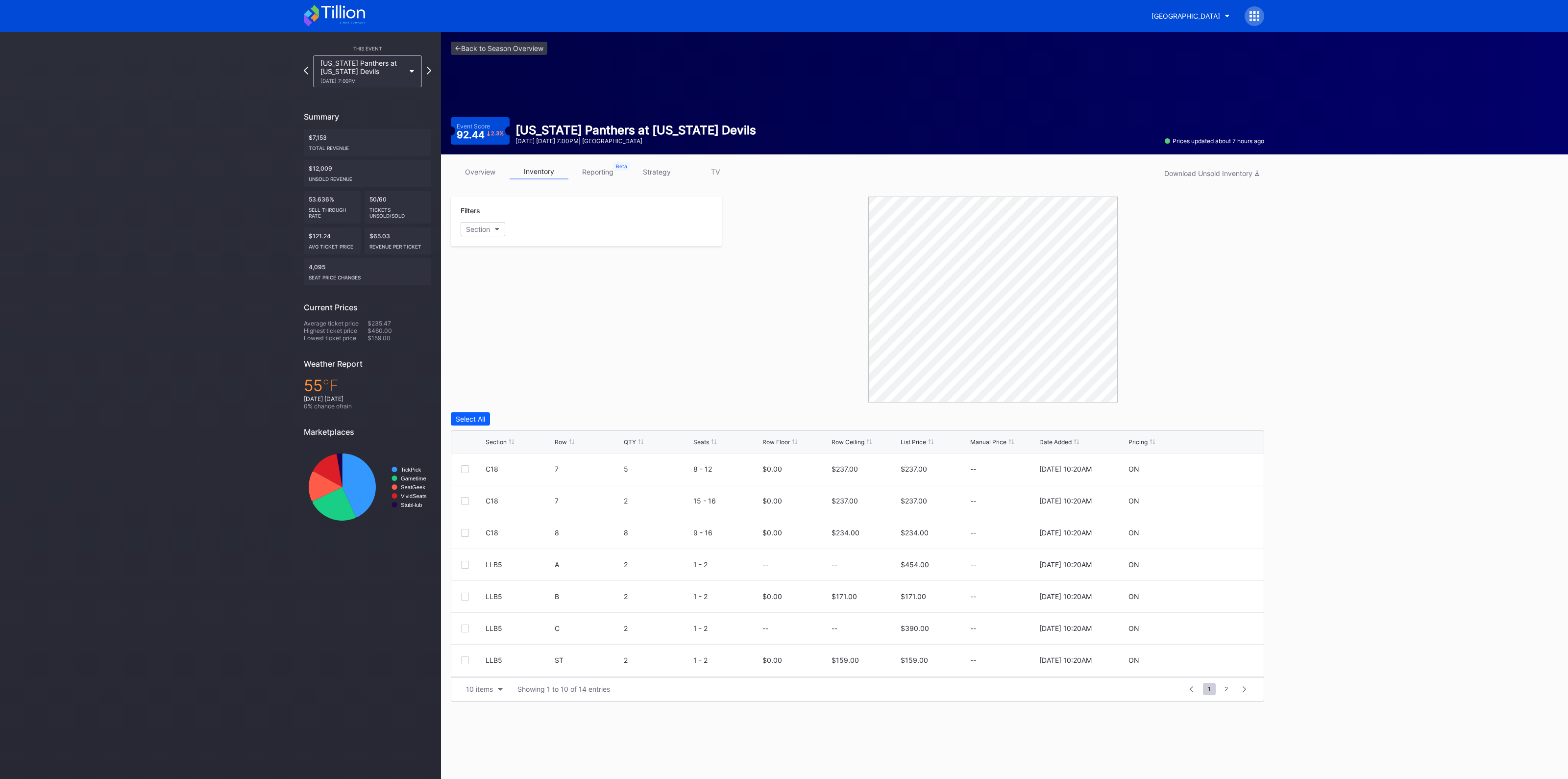
click at [667, 165] on link "strategy" at bounding box center [656, 172] width 59 height 15
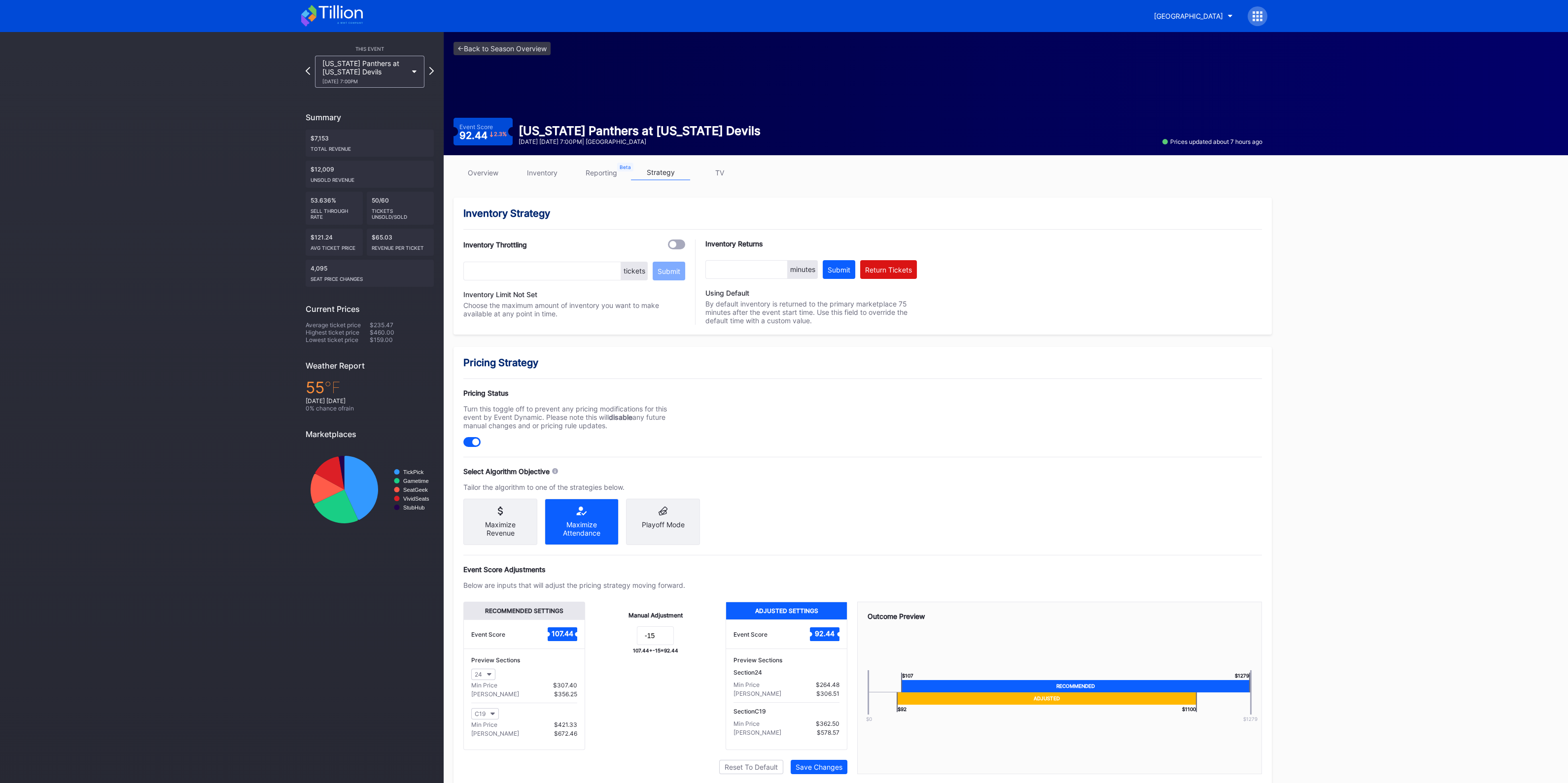
click at [482, 165] on link "overview" at bounding box center [483, 173] width 59 height 15
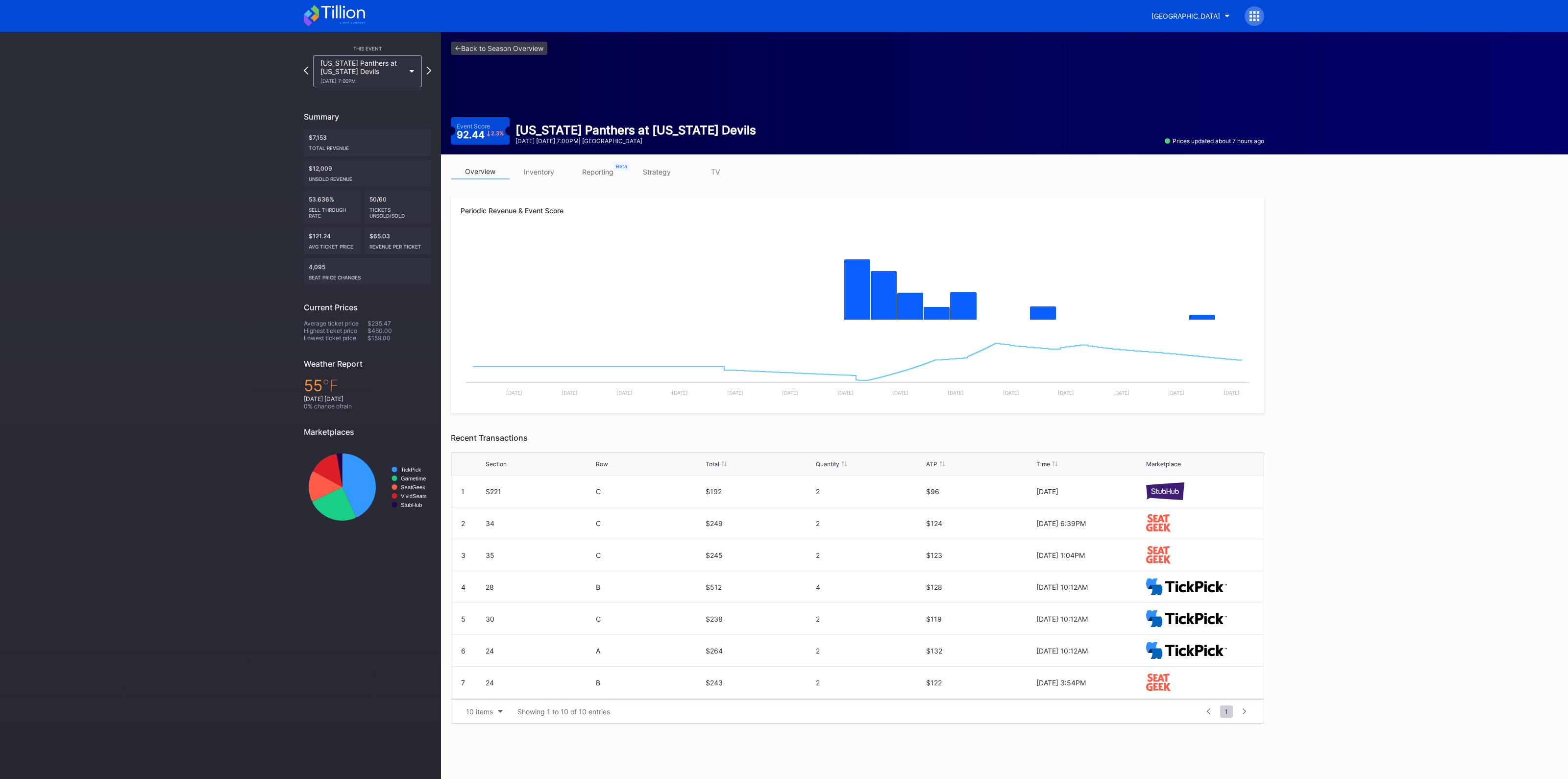
click at [548, 168] on link "inventory" at bounding box center [539, 172] width 59 height 15
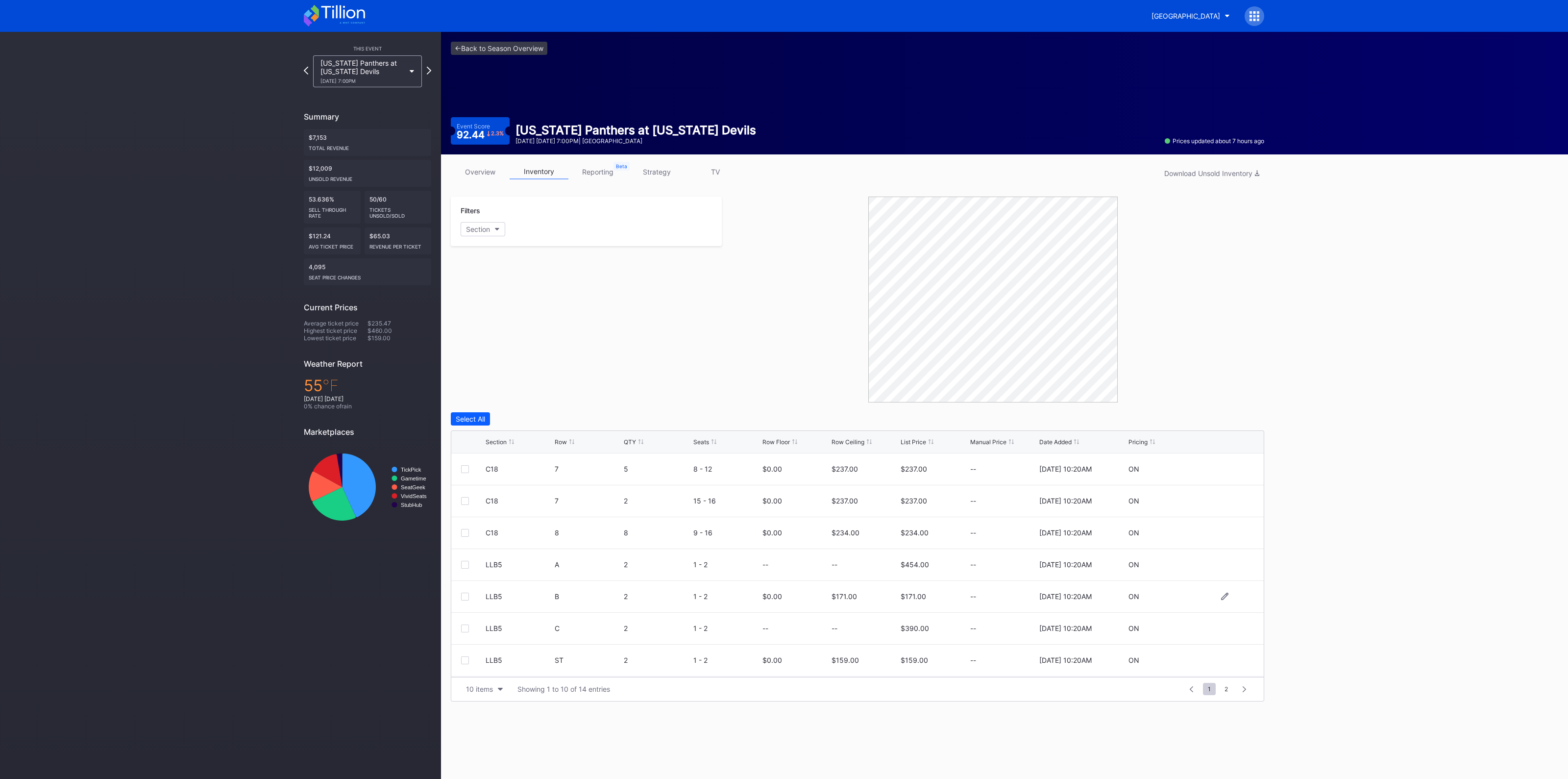
scroll to position [61, 0]
drag, startPoint x: 825, startPoint y: 535, endPoint x: 858, endPoint y: 530, distance: 33.4
click at [858, 530] on div "LLB5 B 2 1 - 2 $0.00 $171.00 $171.00 -- [DATE] 10:20AM ON" at bounding box center [857, 536] width 813 height 32
click at [858, 530] on div "$171.00" at bounding box center [864, 536] width 66 height 32
click at [847, 534] on div "$171.00" at bounding box center [844, 536] width 26 height 9
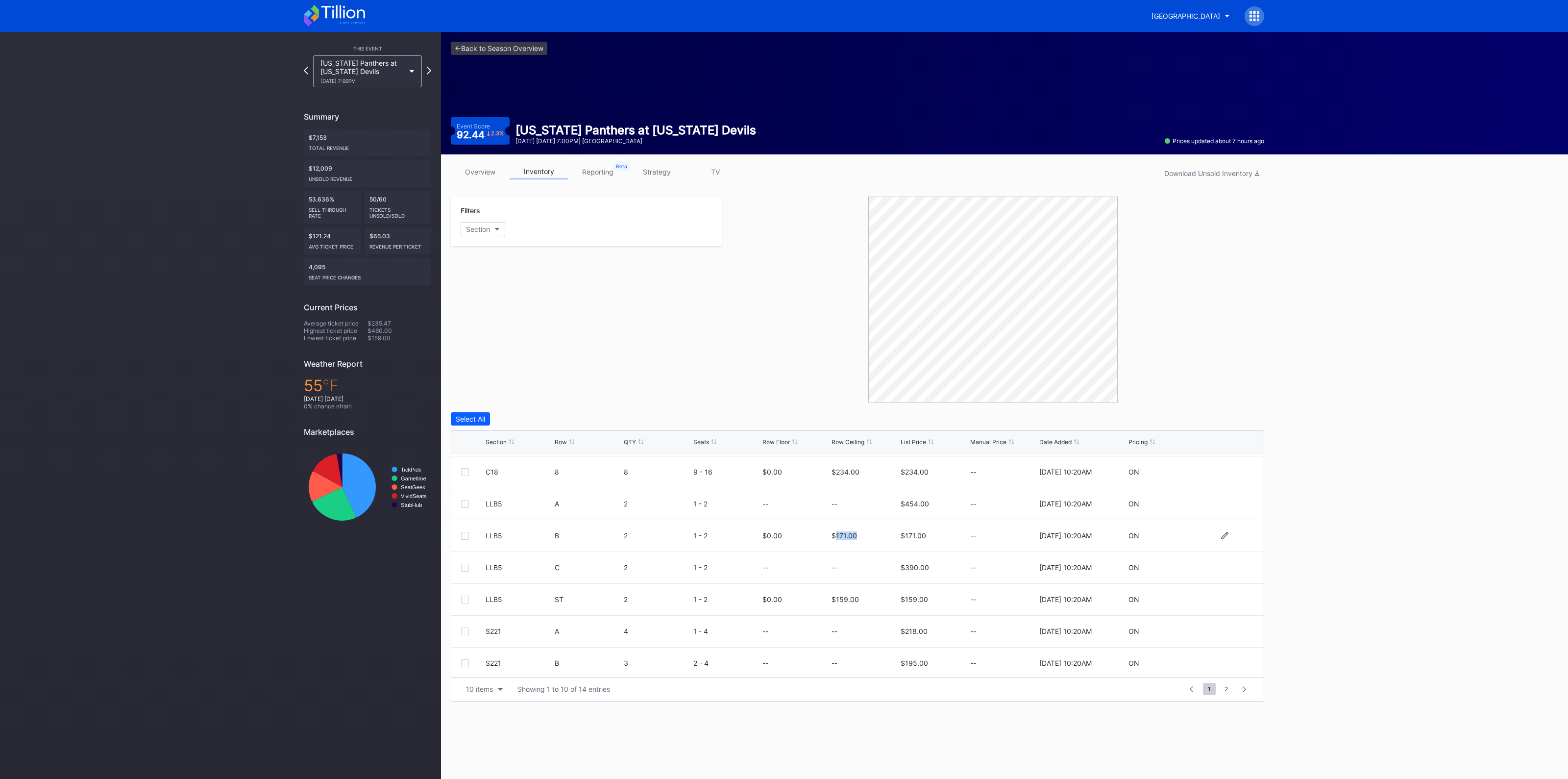
click at [847, 534] on div "$171.00" at bounding box center [844, 536] width 26 height 9
click at [837, 597] on div "$159.00" at bounding box center [845, 599] width 27 height 9
click at [493, 691] on button "10 items" at bounding box center [485, 689] width 46 height 13
click at [489, 645] on div "100 items" at bounding box center [485, 646] width 32 height 9
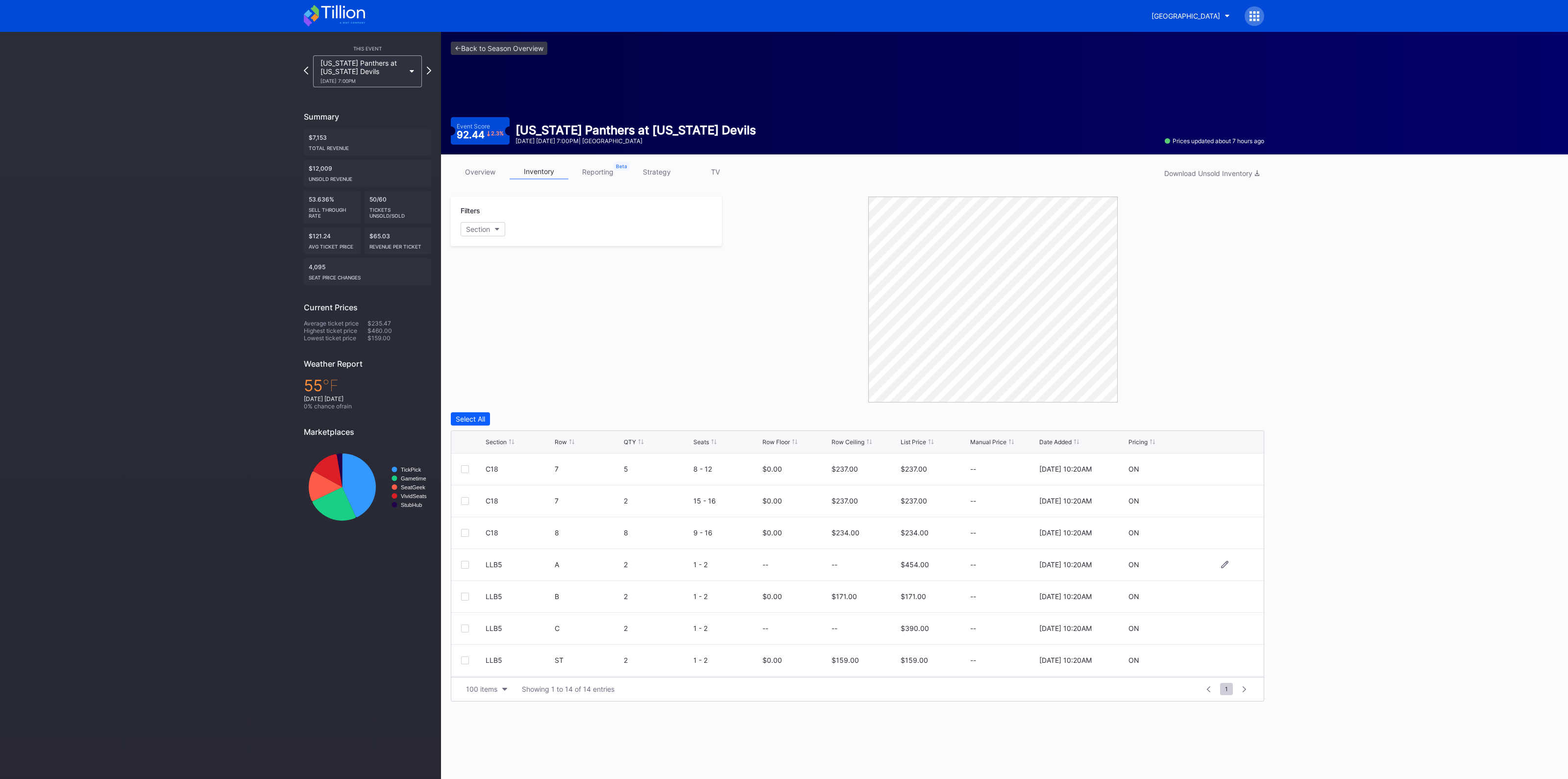
scroll to position [61, 0]
drag, startPoint x: 863, startPoint y: 602, endPoint x: 721, endPoint y: 597, distance: 142.1
click at [721, 597] on div "LLB5 ST 2 1 - 2 $0.00 $159.00 $159.00 -- [DATE] 10:20AM ON" at bounding box center [857, 600] width 813 height 32
click at [1398, 521] on div "<- Back to Season Overview Event Score 92.44 2.3 % [US_STATE] Panthers at [US_S…" at bounding box center [1004, 405] width 1127 height 747
click at [652, 349] on div "Filters Section" at bounding box center [586, 300] width 271 height 206
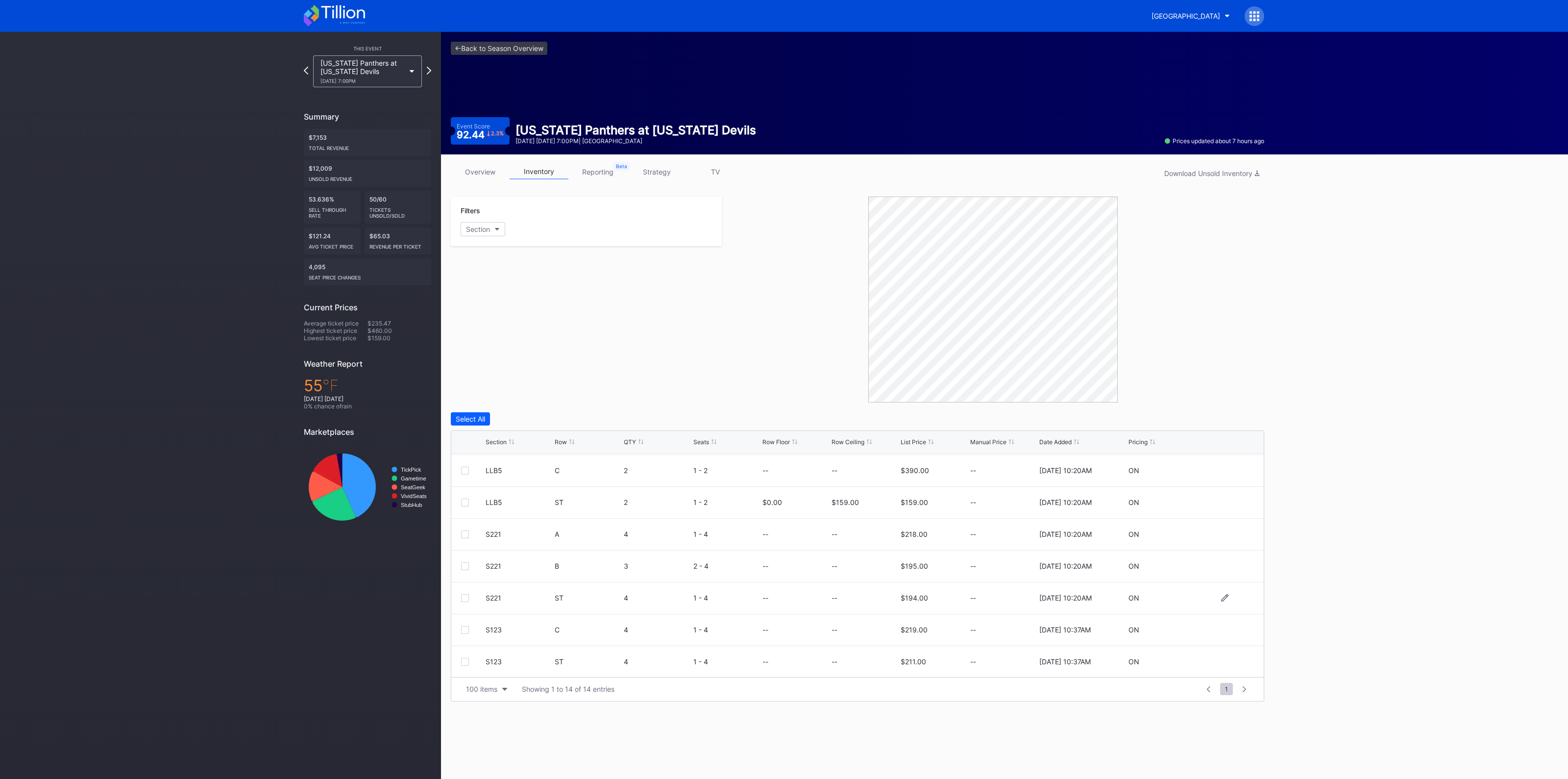
scroll to position [184, 0]
drag, startPoint x: 570, startPoint y: 565, endPoint x: 1009, endPoint y: 585, distance: 439.5
click at [1009, 585] on div "S221 ST 4 1 - 4 -- -- $194.00 -- [DATE] 10:20AM ON" at bounding box center [857, 573] width 813 height 32
click at [637, 579] on div "4" at bounding box center [657, 573] width 66 height 32
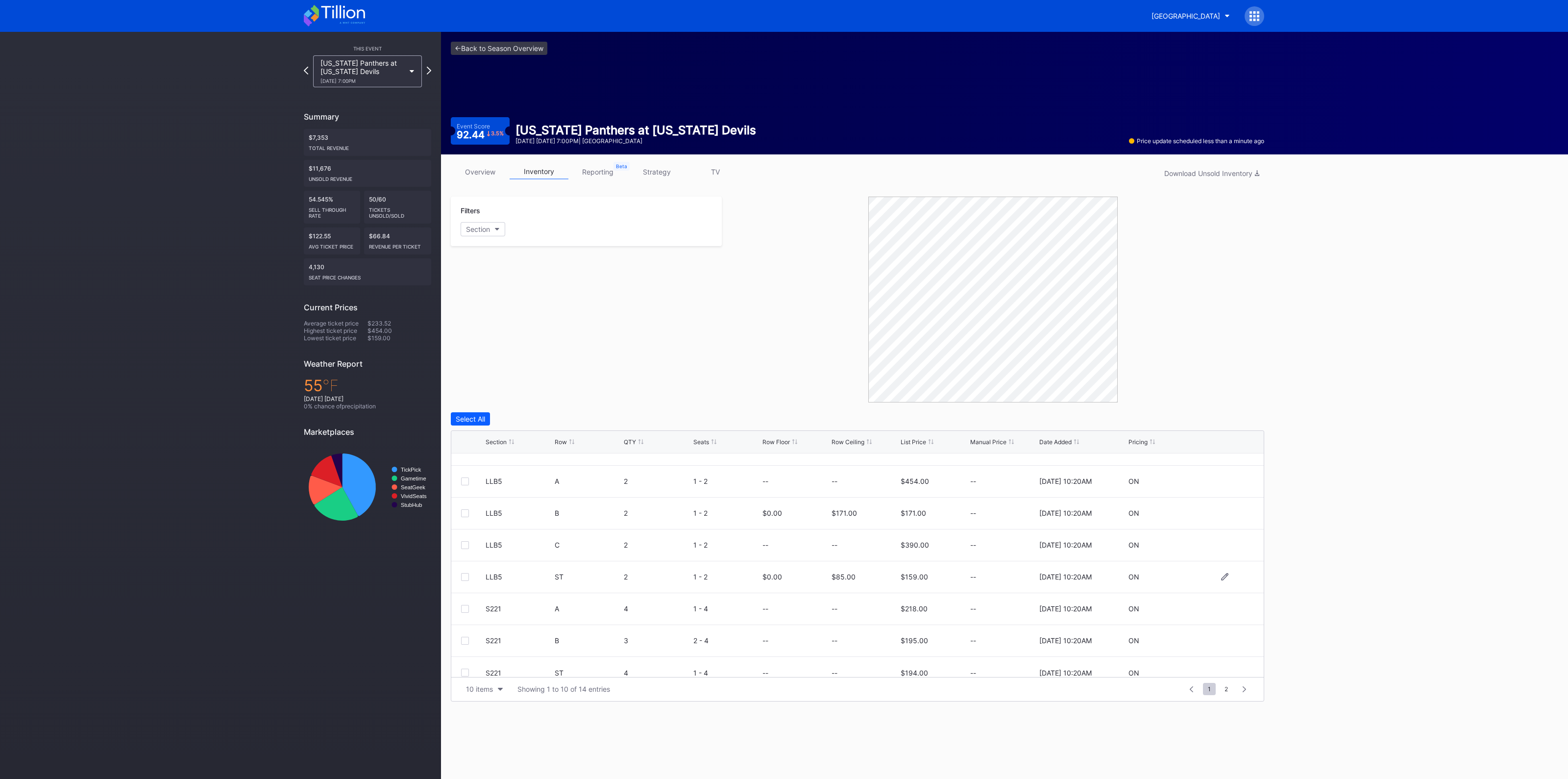
scroll to position [95, 0]
click at [491, 685] on div "10 items" at bounding box center [480, 689] width 27 height 9
click at [500, 666] on div "200 items" at bounding box center [485, 664] width 32 height 9
click at [501, 45] on link "<- Back to Season Overview" at bounding box center [499, 48] width 97 height 13
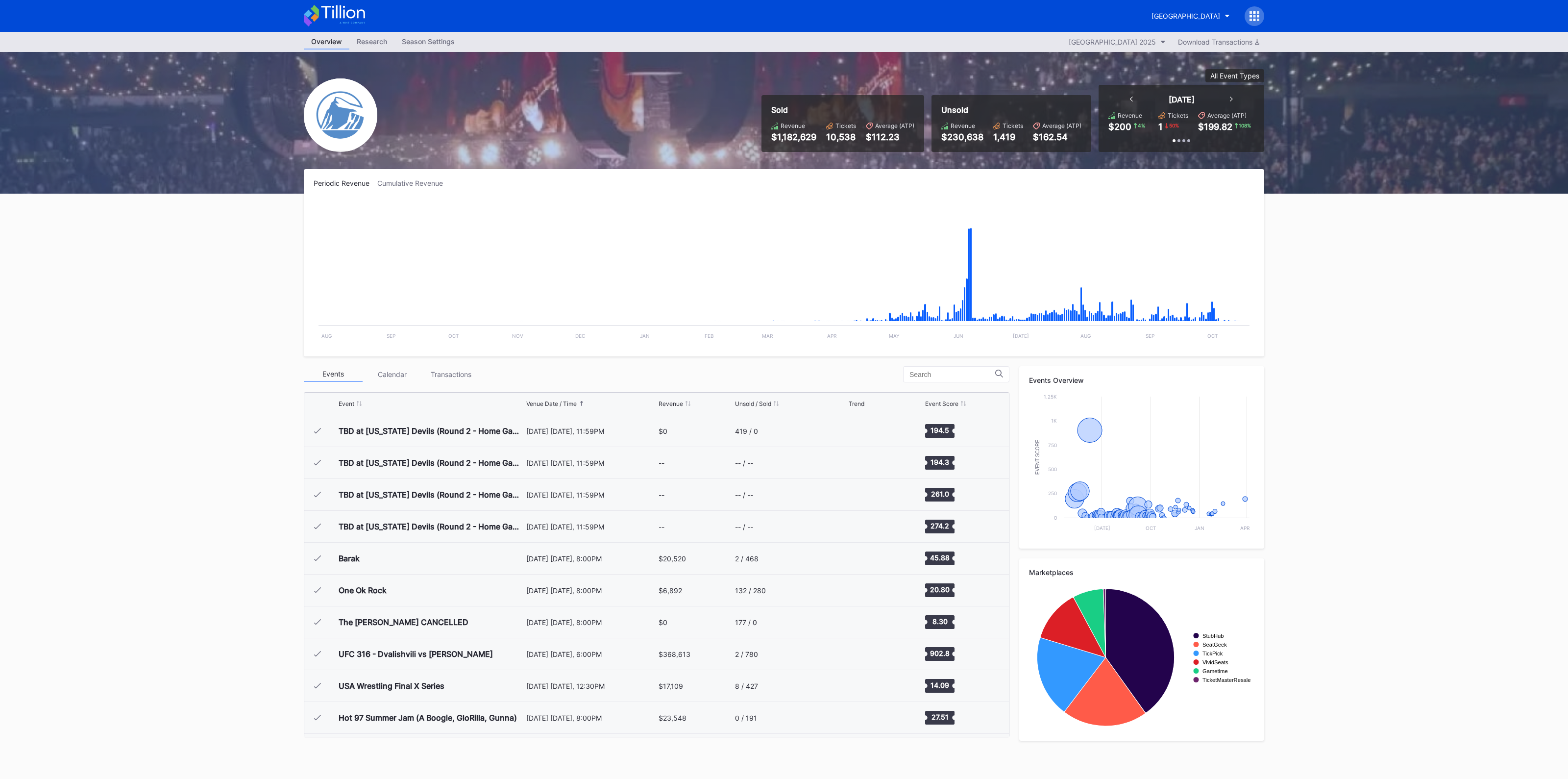
scroll to position [1752, 0]
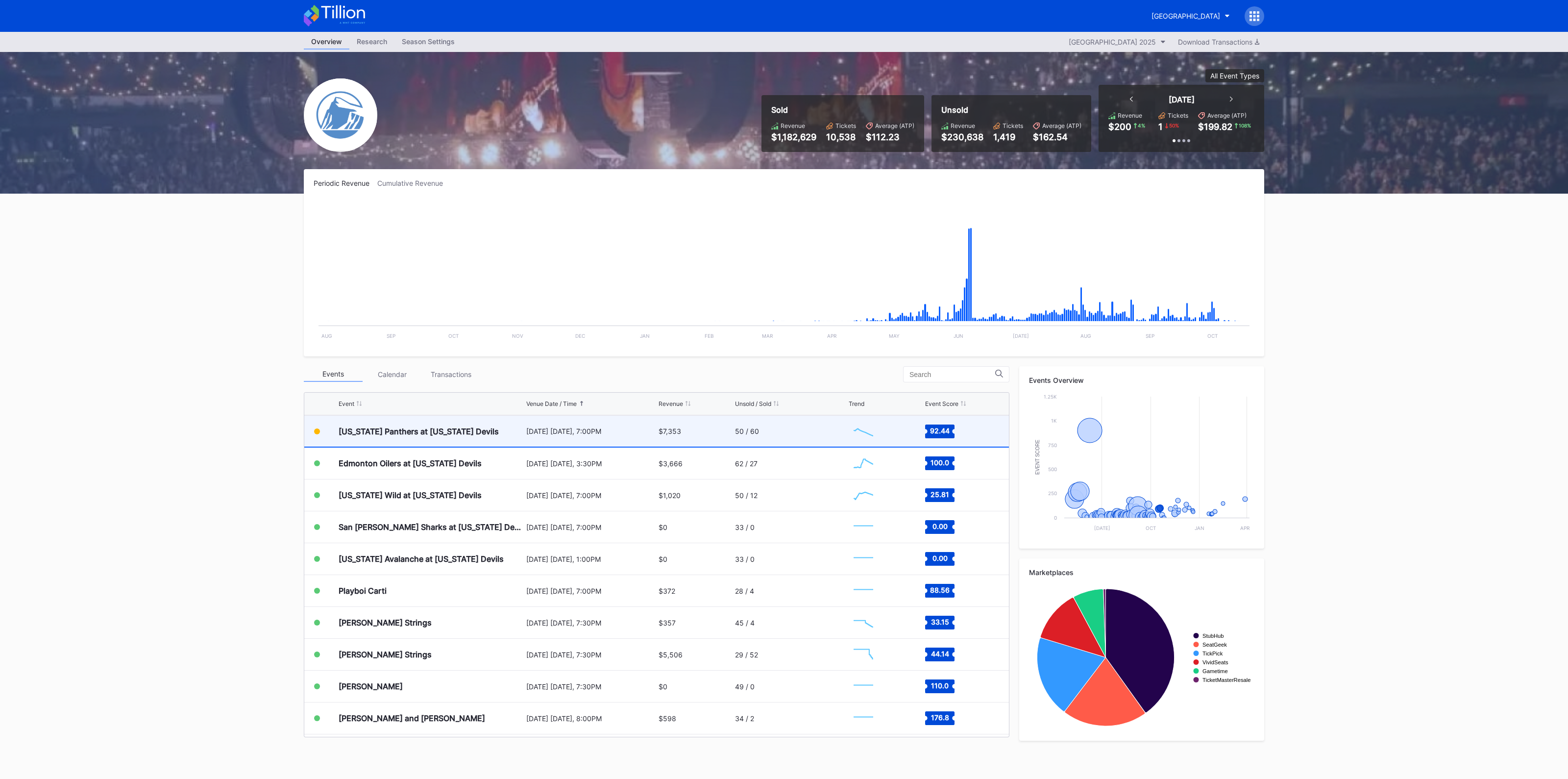
click at [765, 440] on div "50 / 60" at bounding box center [791, 431] width 111 height 31
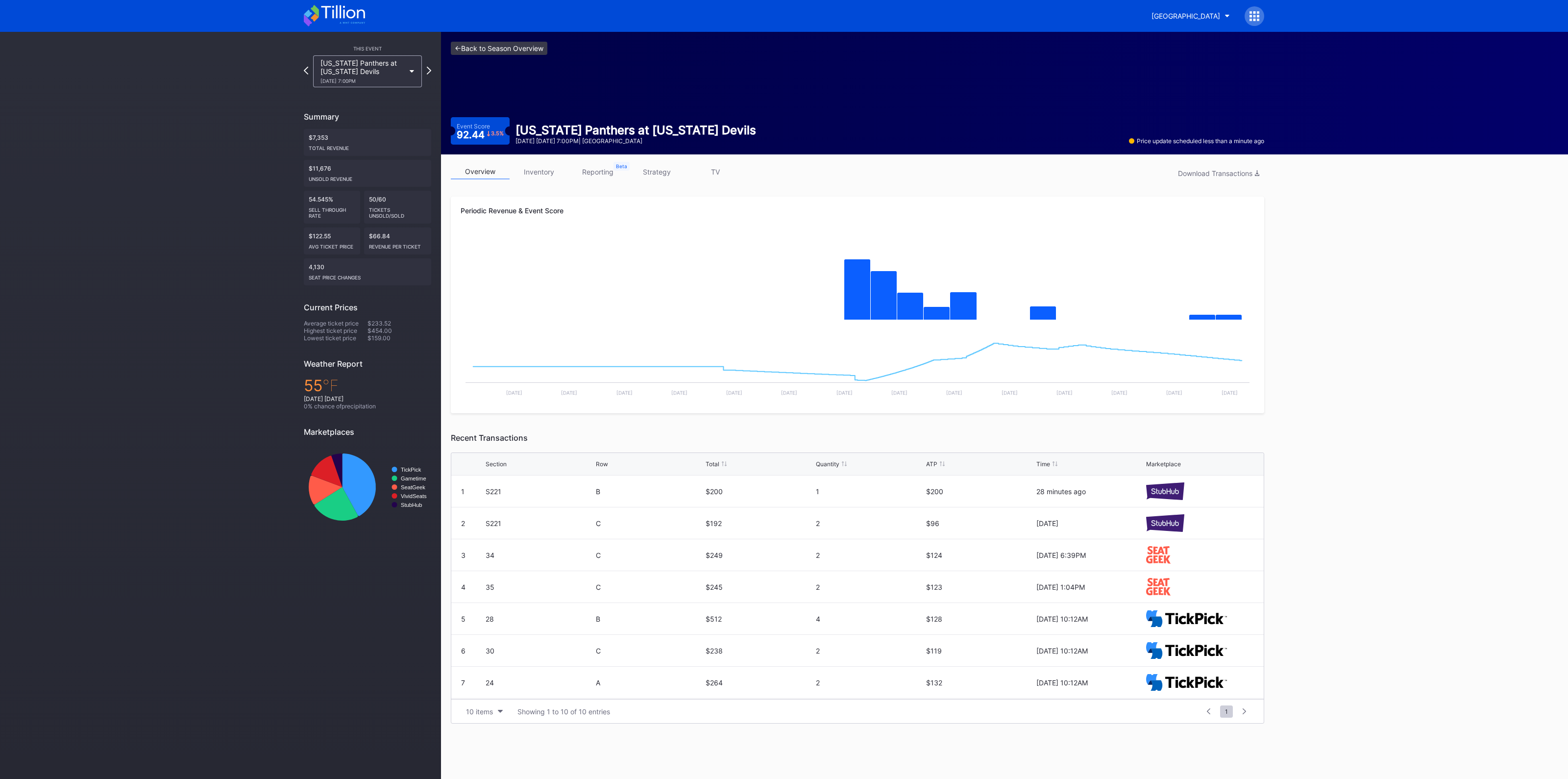
click at [487, 49] on link "<- Back to Season Overview" at bounding box center [499, 48] width 97 height 13
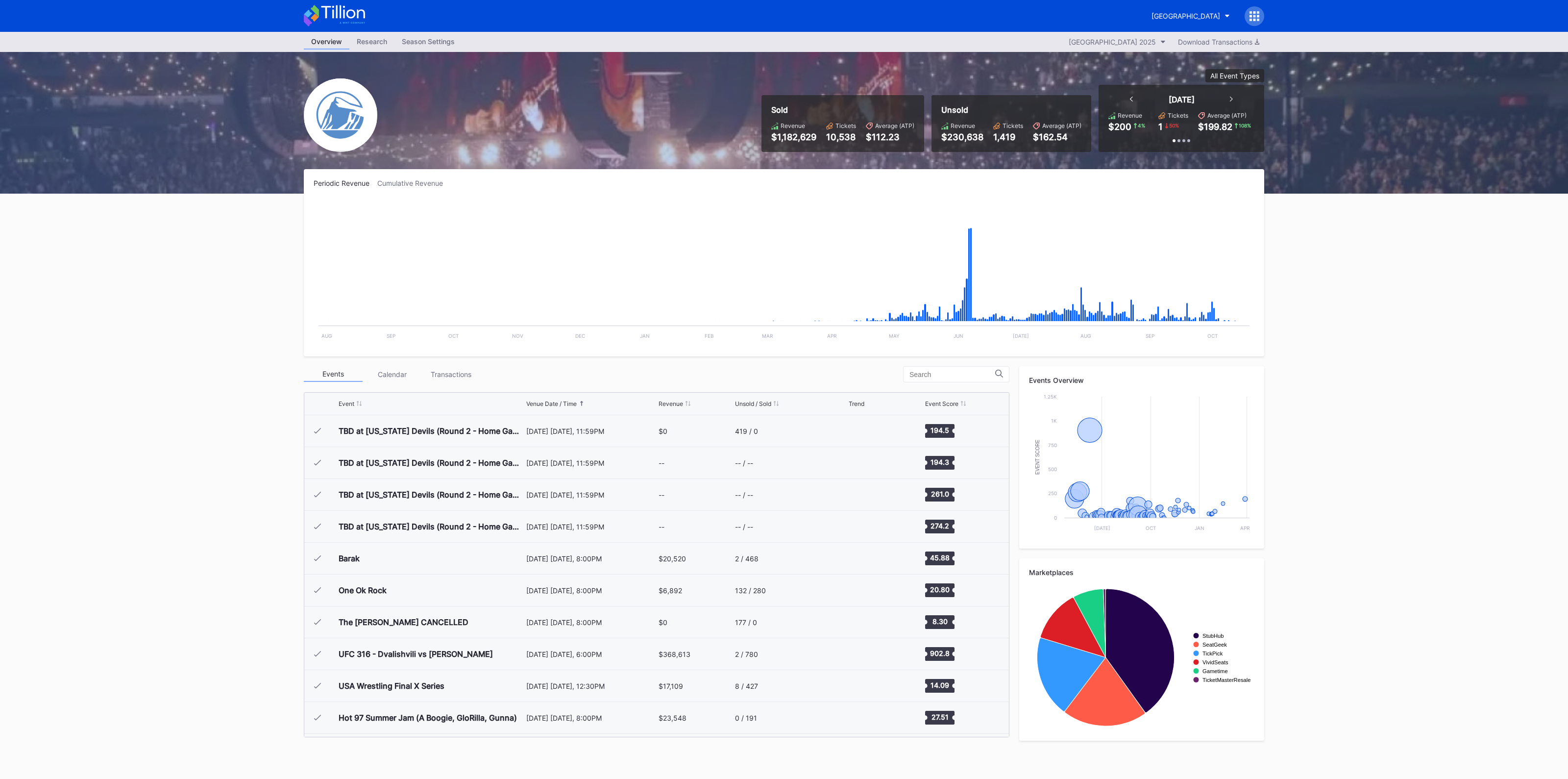
scroll to position [1752, 0]
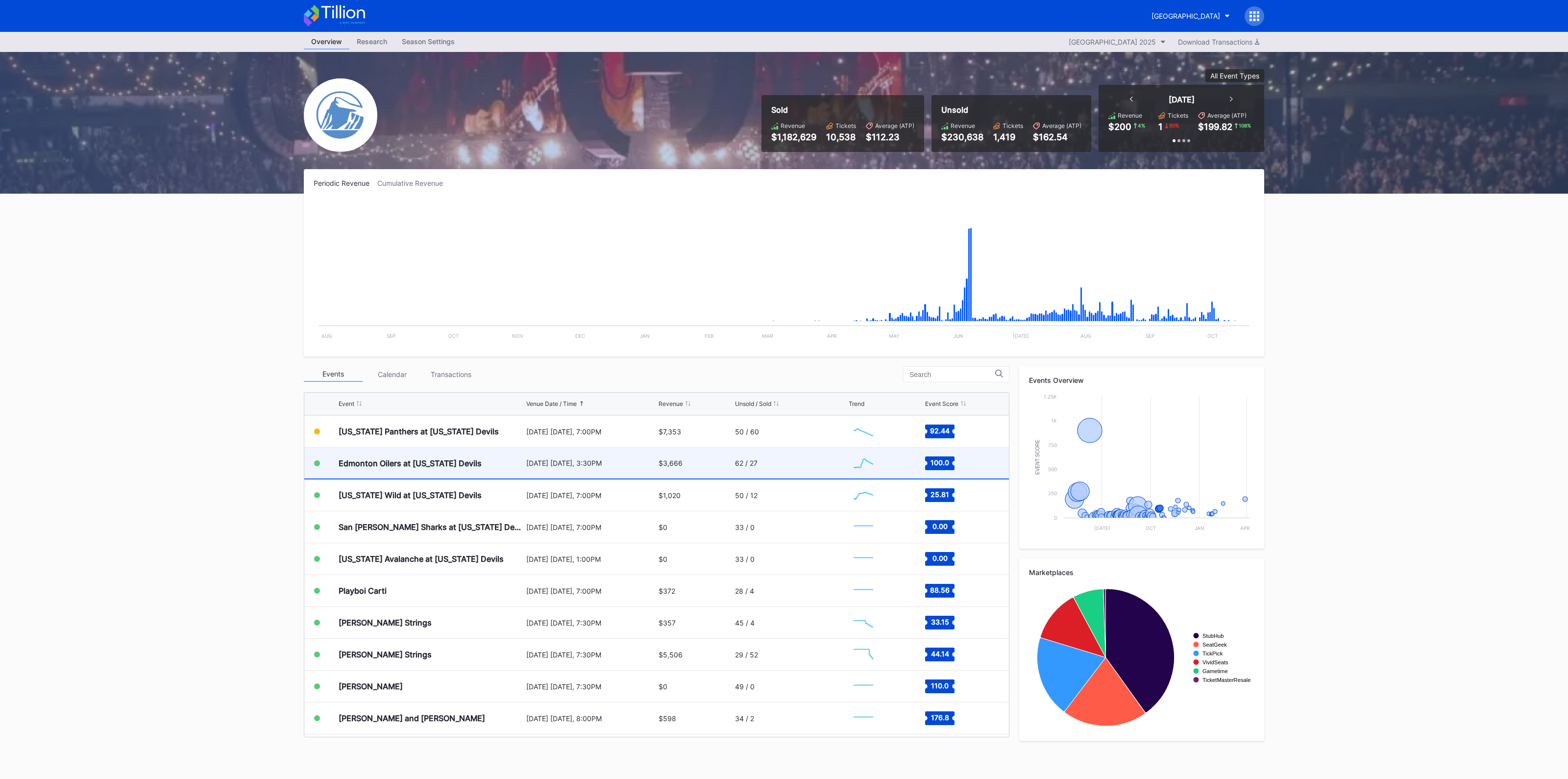
click at [473, 464] on div "Edmonton Oilers at [US_STATE] Devils" at bounding box center [410, 464] width 143 height 10
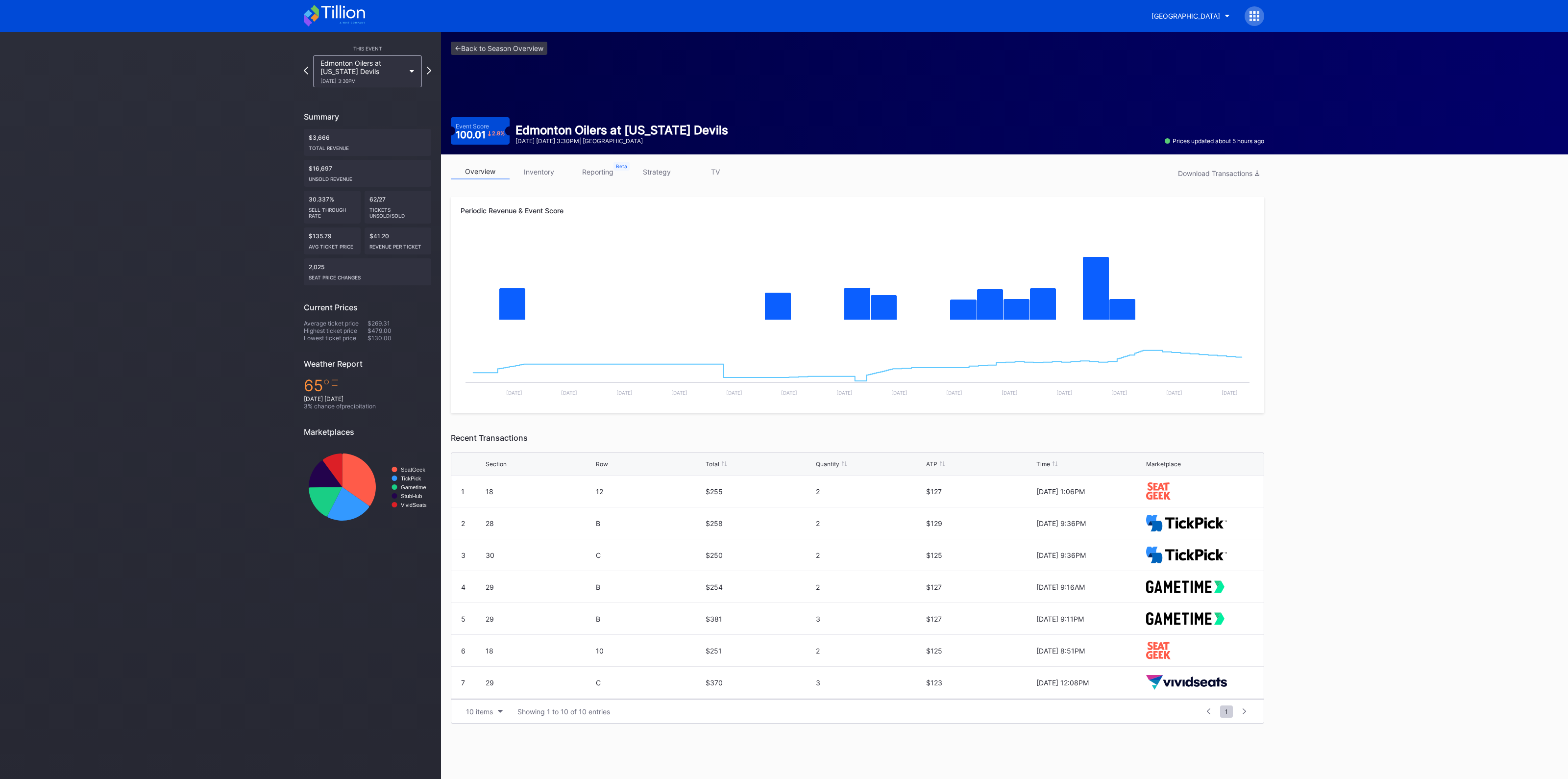
click at [546, 175] on link "inventory" at bounding box center [539, 172] width 59 height 15
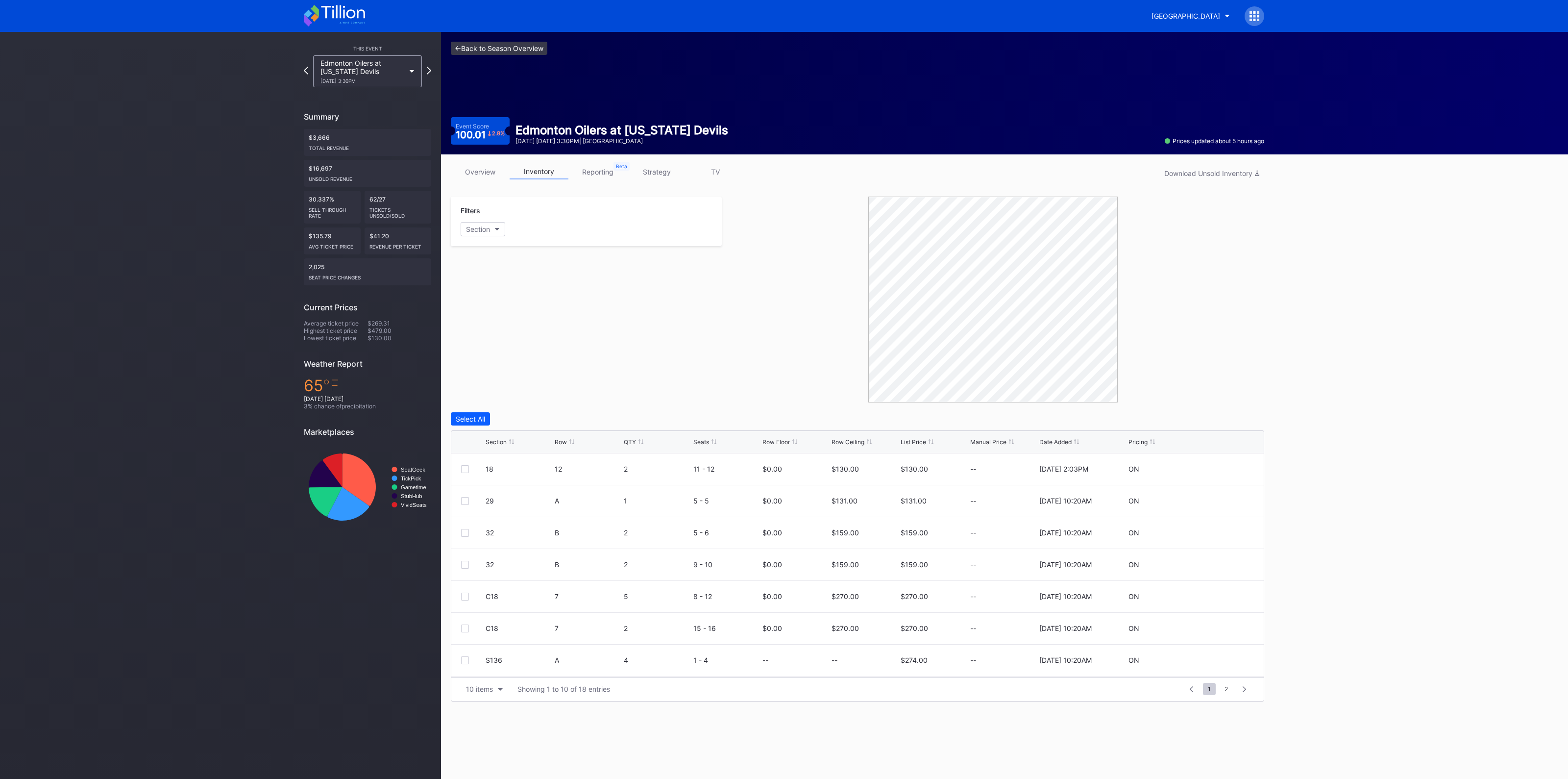
click at [506, 51] on link "<- Back to Season Overview" at bounding box center [499, 48] width 97 height 13
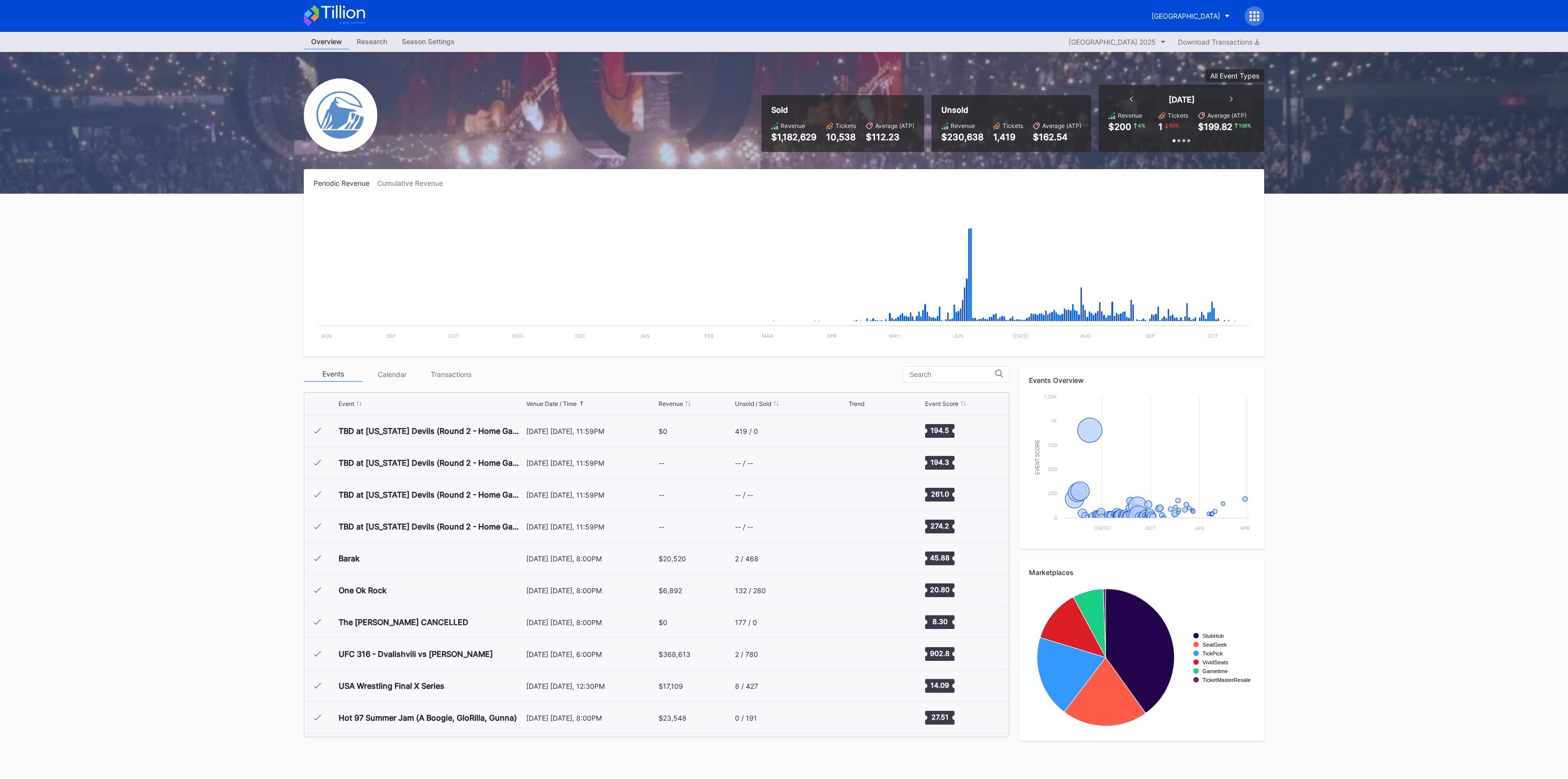
scroll to position [1752, 0]
